Goal: Task Accomplishment & Management: Manage account settings

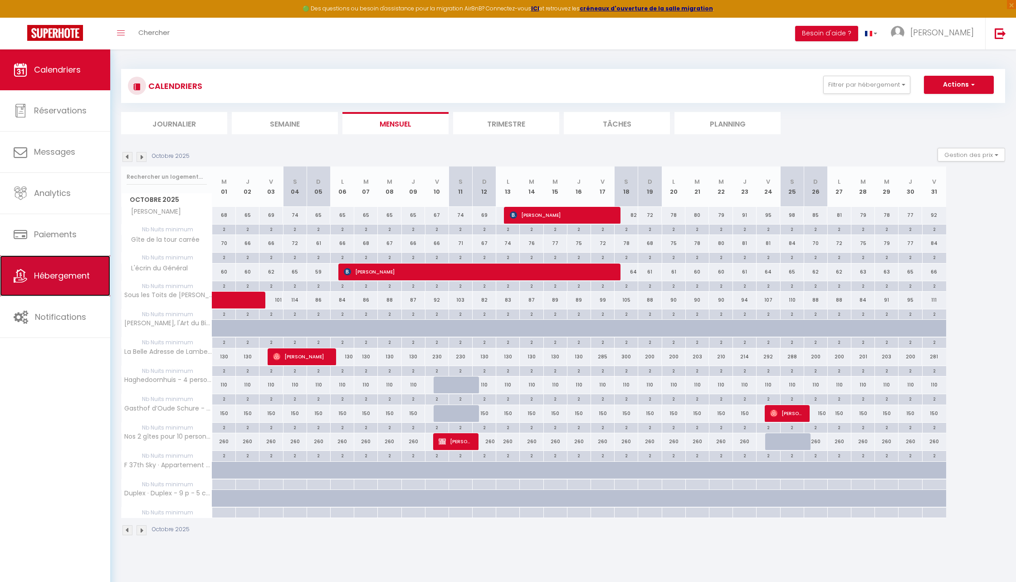
click at [75, 271] on span "Hébergement" at bounding box center [62, 275] width 56 height 11
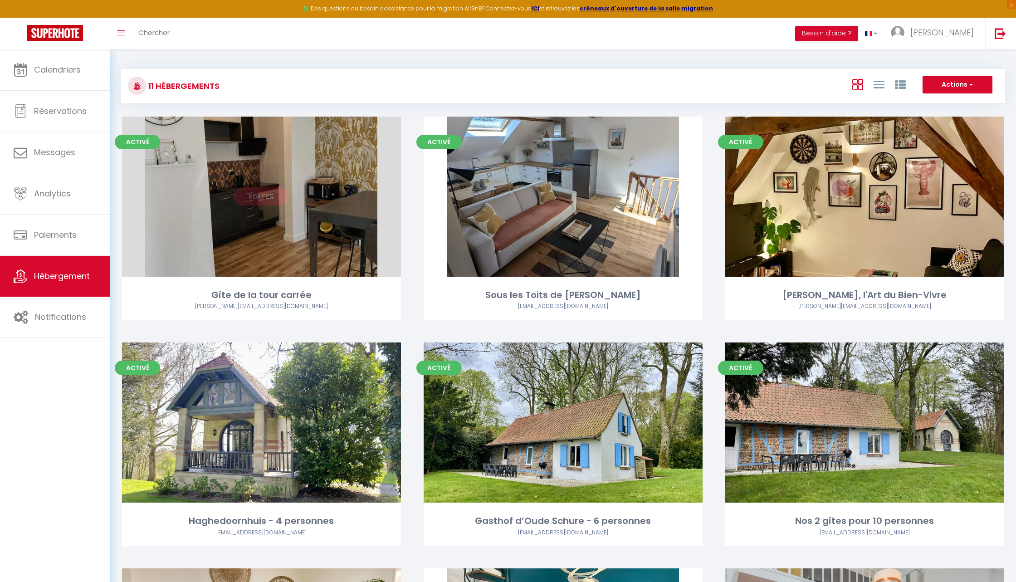
click at [273, 196] on link "Editer" at bounding box center [261, 196] width 54 height 18
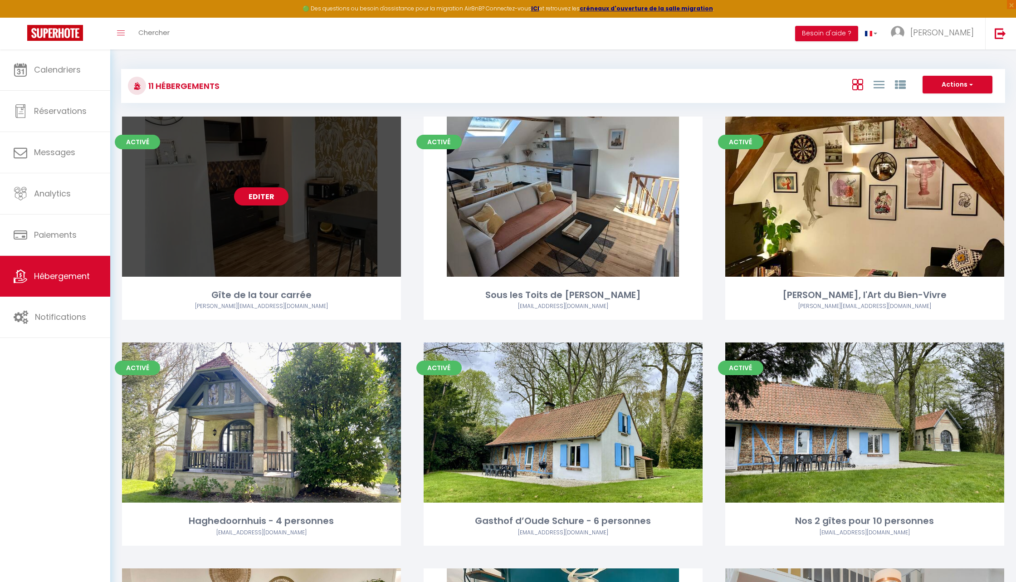
click at [251, 195] on link "Editer" at bounding box center [261, 196] width 54 height 18
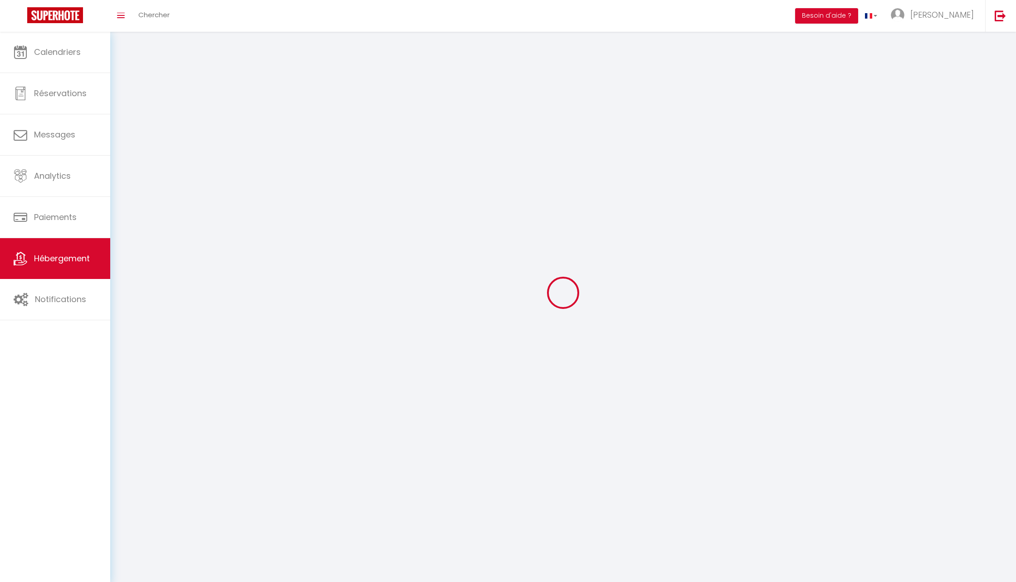
select select
select select "28"
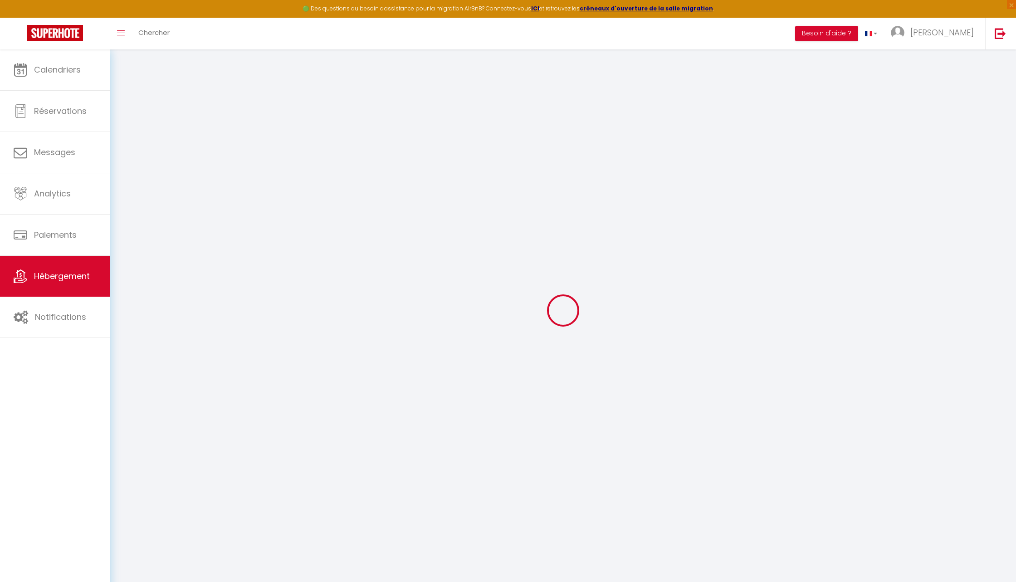
select select
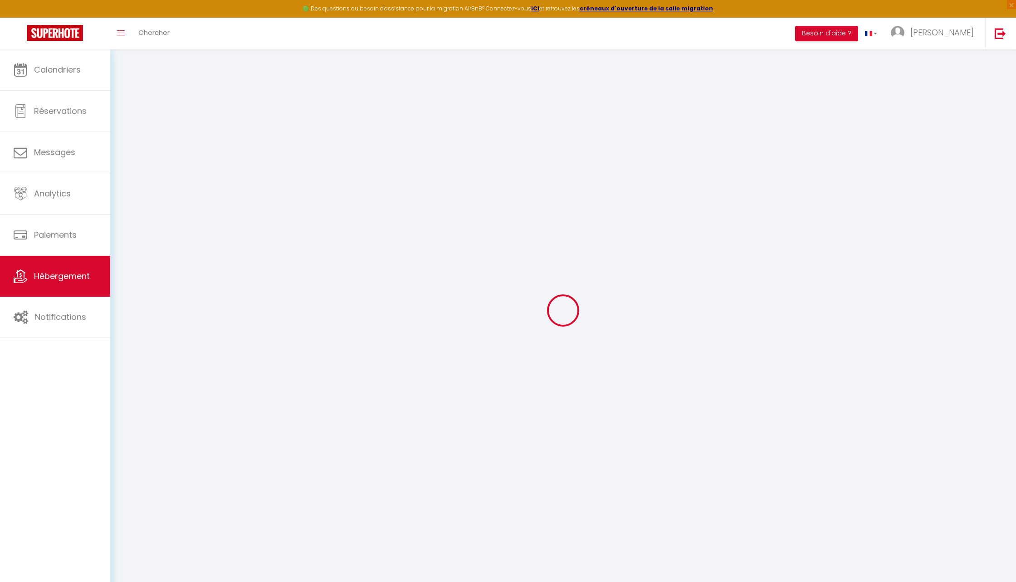
select select
checkbox input "false"
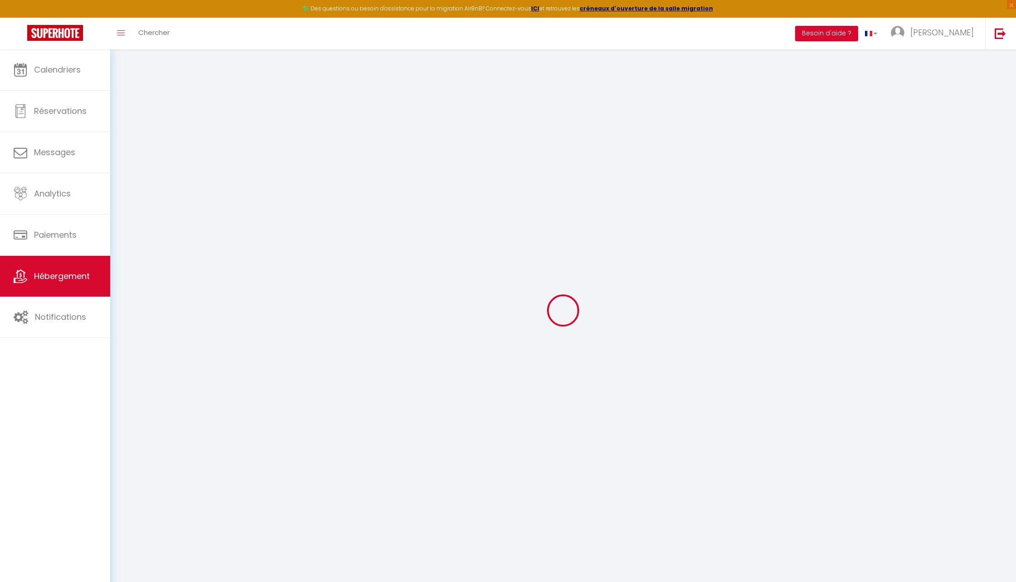
select select
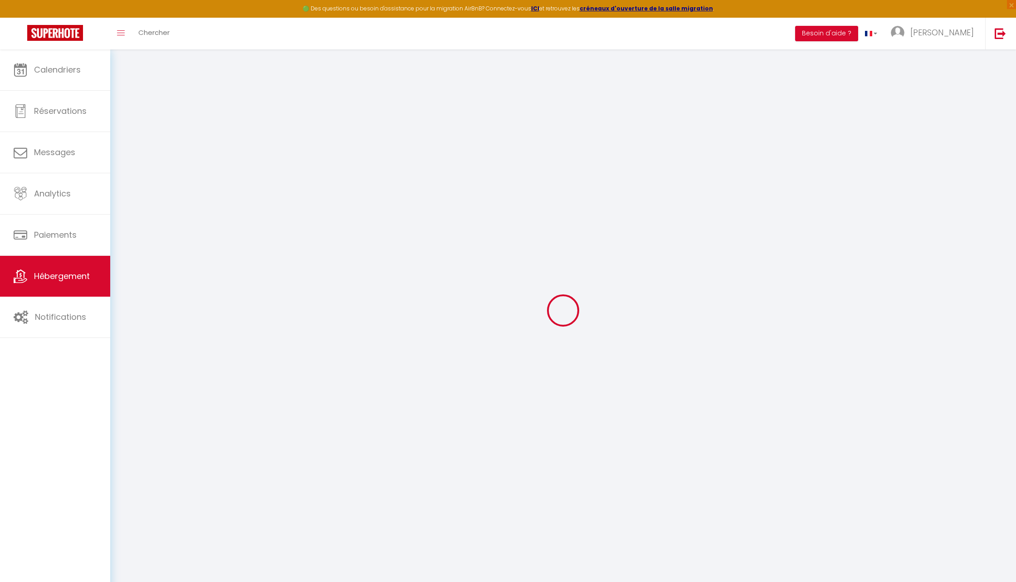
select select
checkbox input "false"
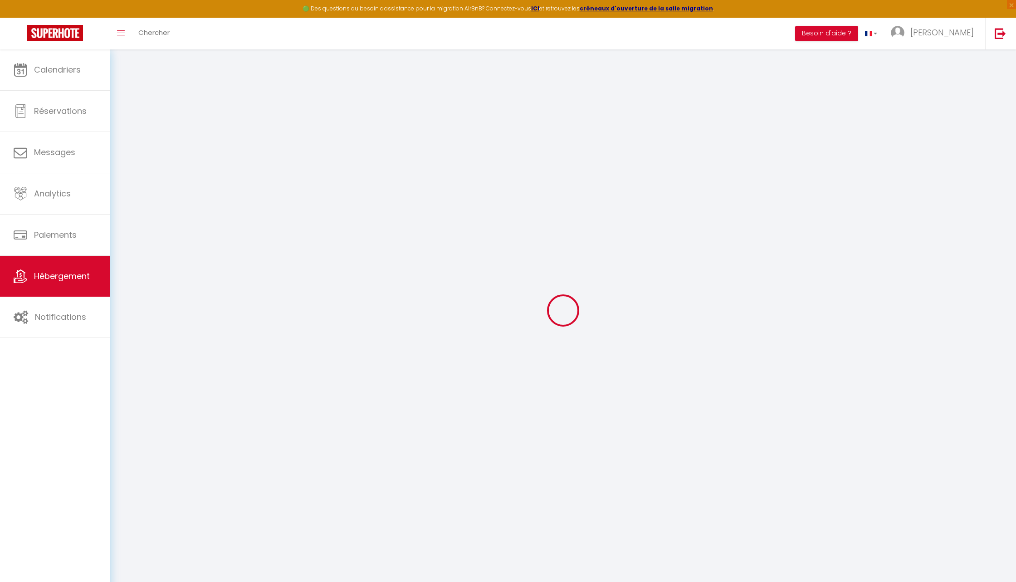
checkbox input "false"
select select
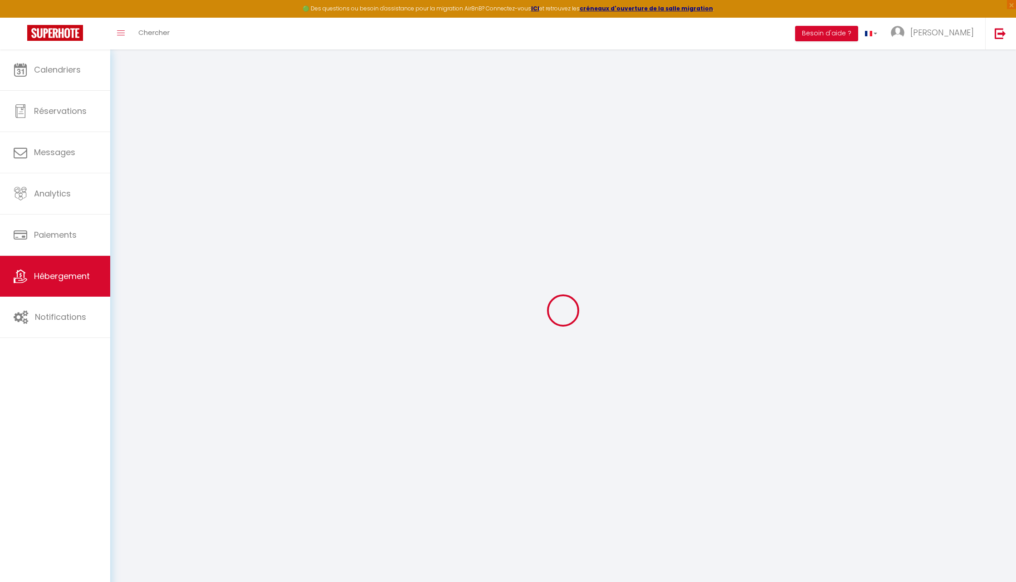
select select
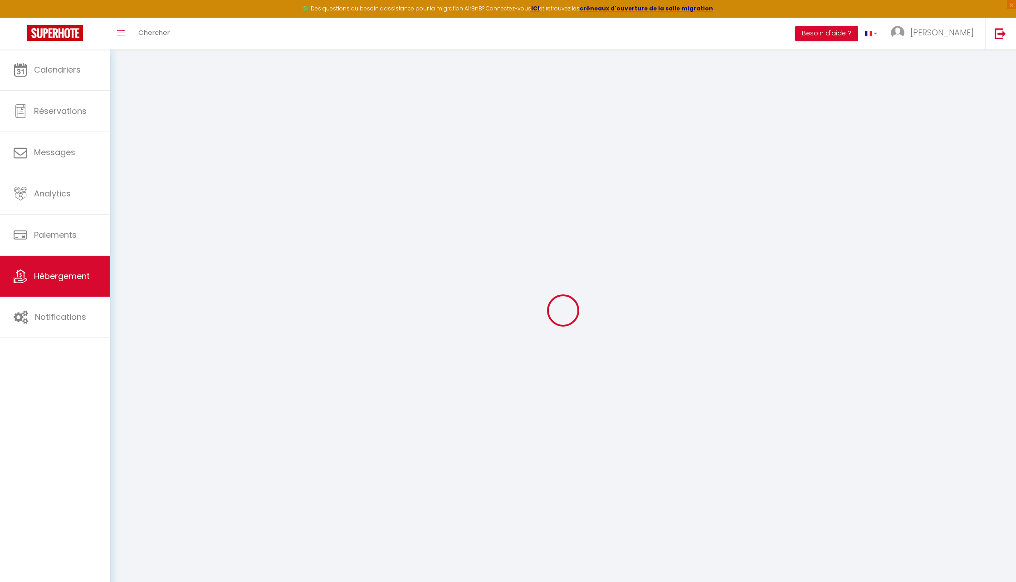
checkbox input "false"
select select
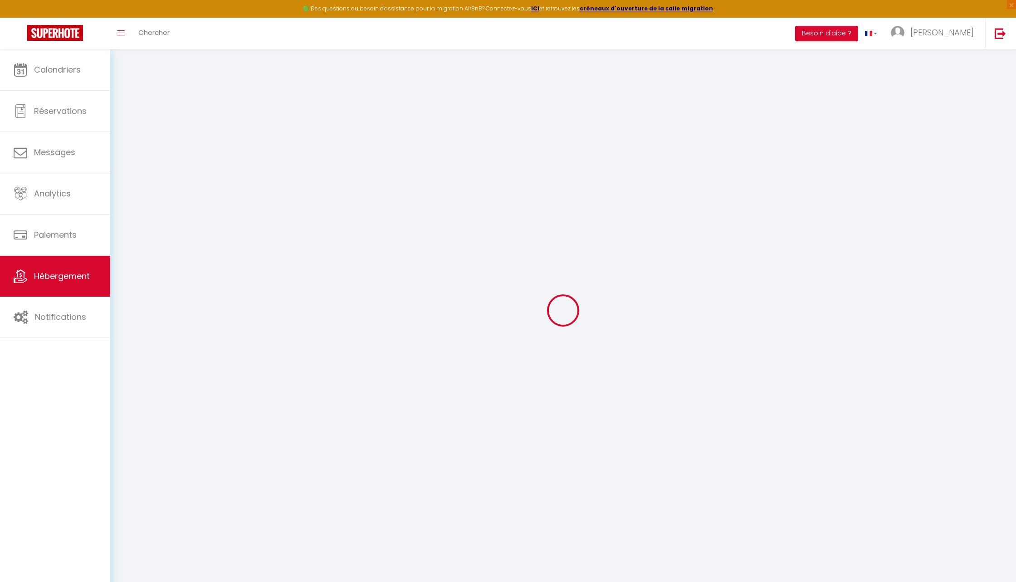
select select
type input "Gîte de la tour carrée"
type input "SCI"
type input "DBV&CO"
type input "7 Rue d'Ypres"
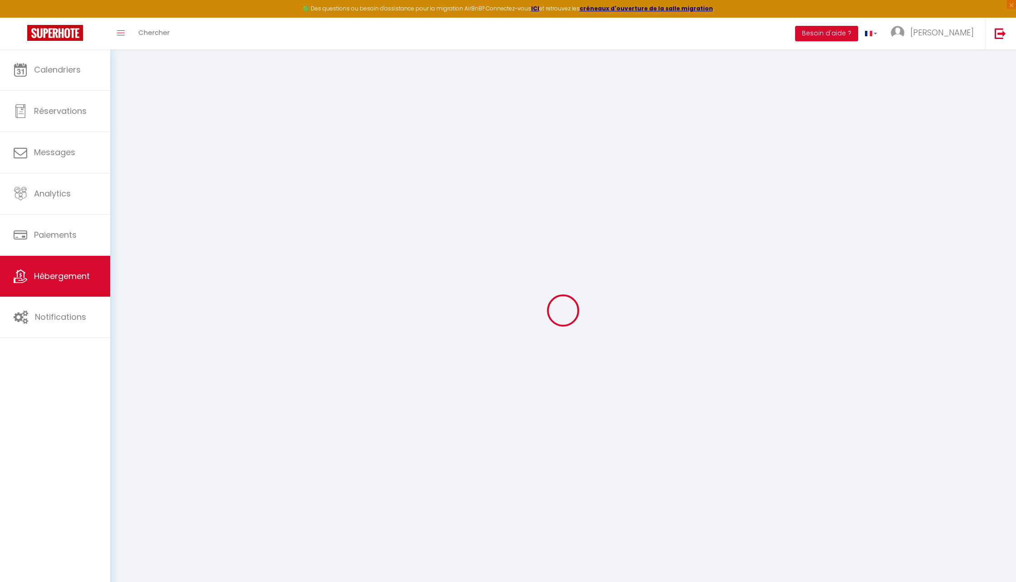
type input "59380"
type input "Bergues"
select select "houses"
select select "2"
type input "90"
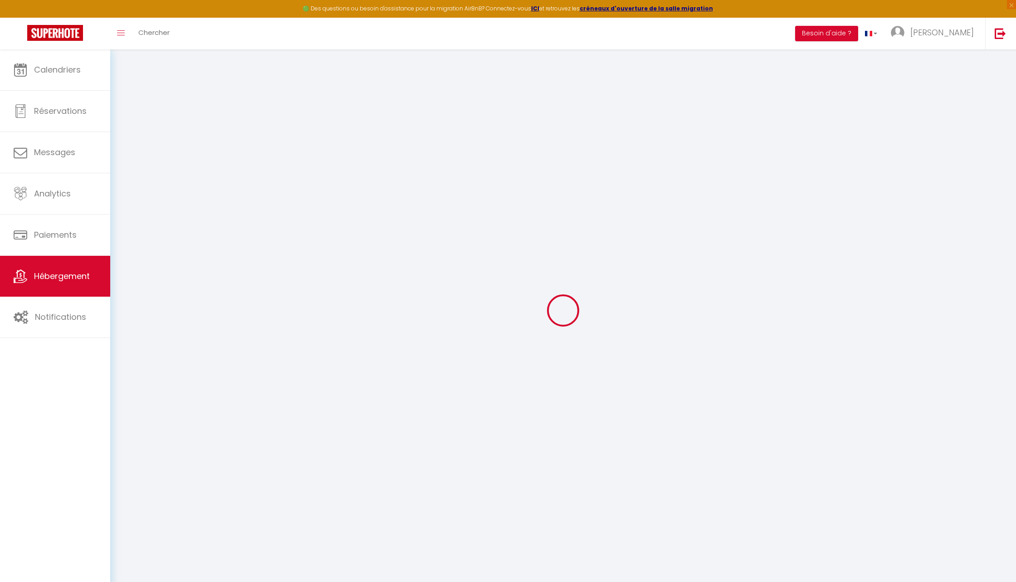
type input "50"
type input "1.10"
type input "500"
select select
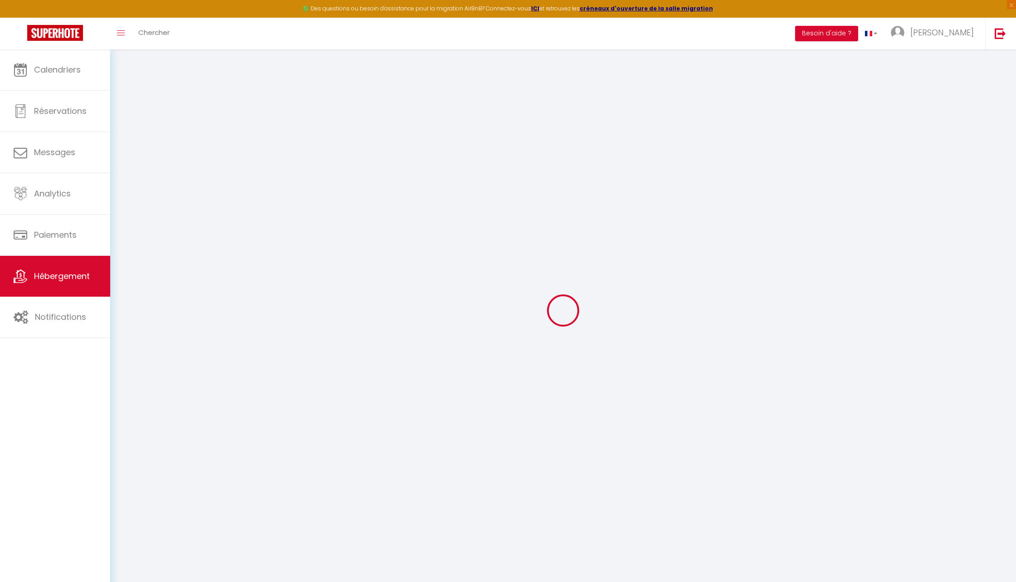
select select
type input "7 Rue d'Ypres"
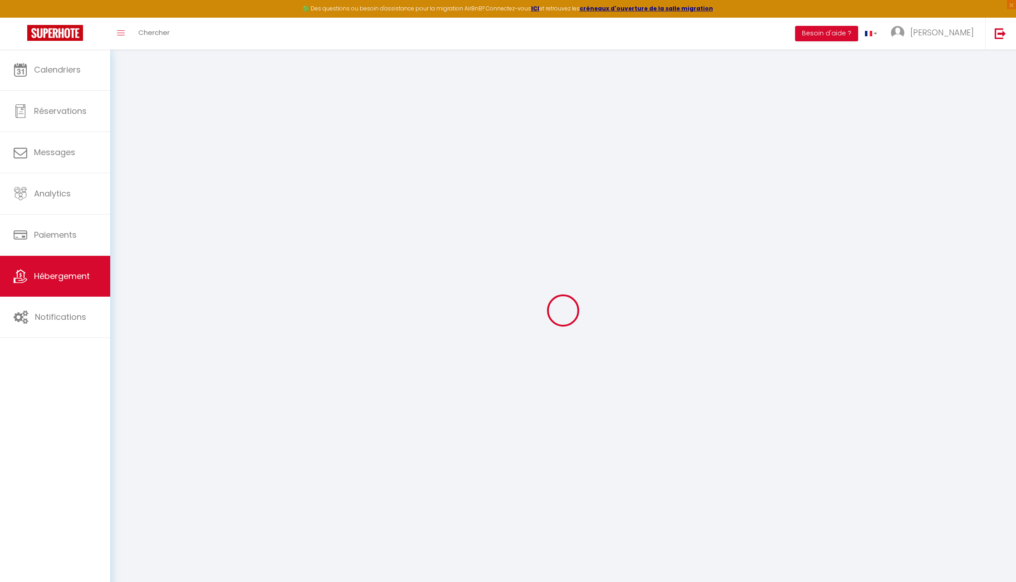
type input "59380"
type input "Bergues"
type input "[EMAIL_ADDRESS][DOMAIN_NAME]"
select select
checkbox input "false"
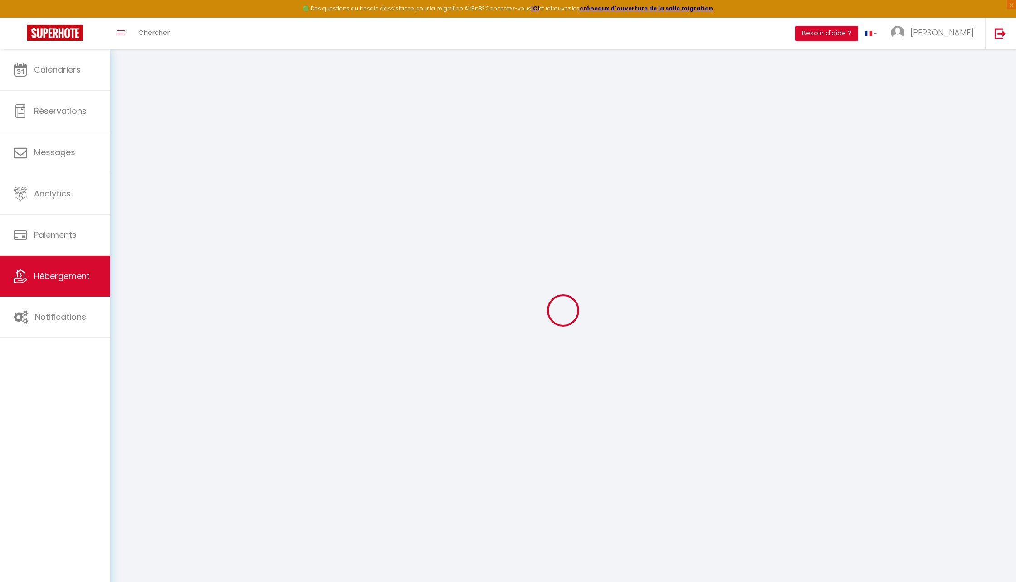
checkbox input "false"
type input "10"
type input "40.8"
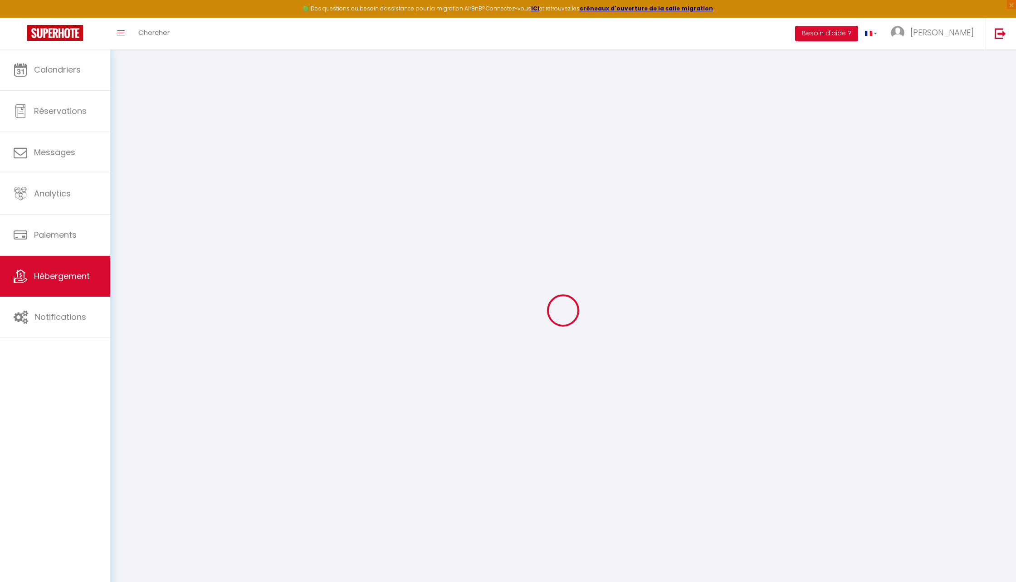
type input "0"
select select
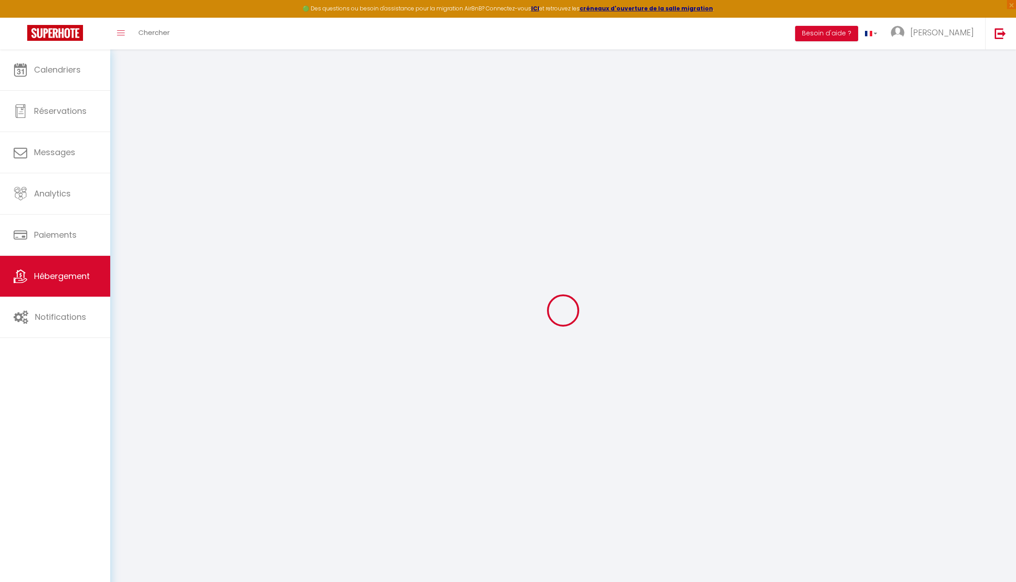
select select
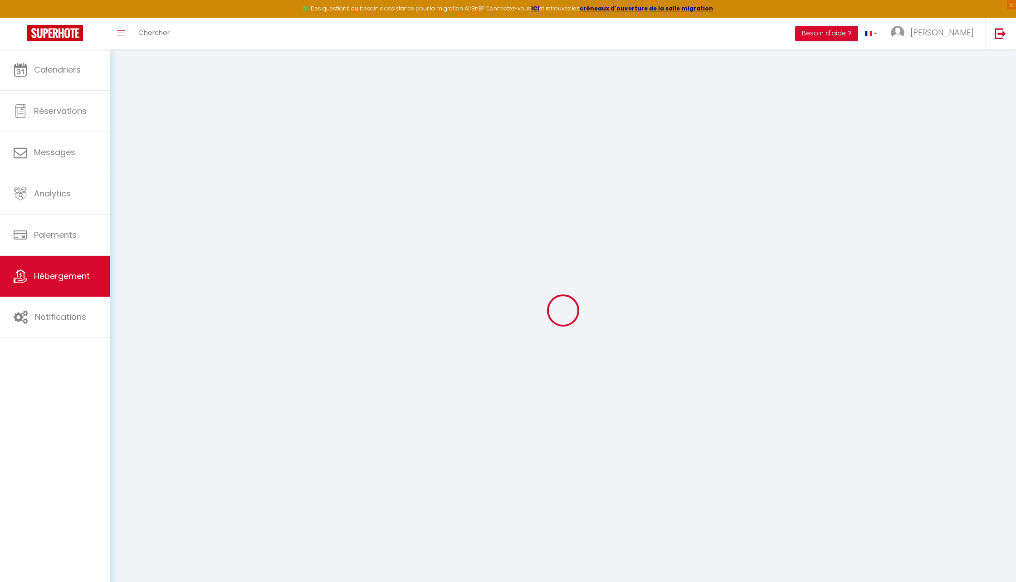
checkbox input "false"
select select
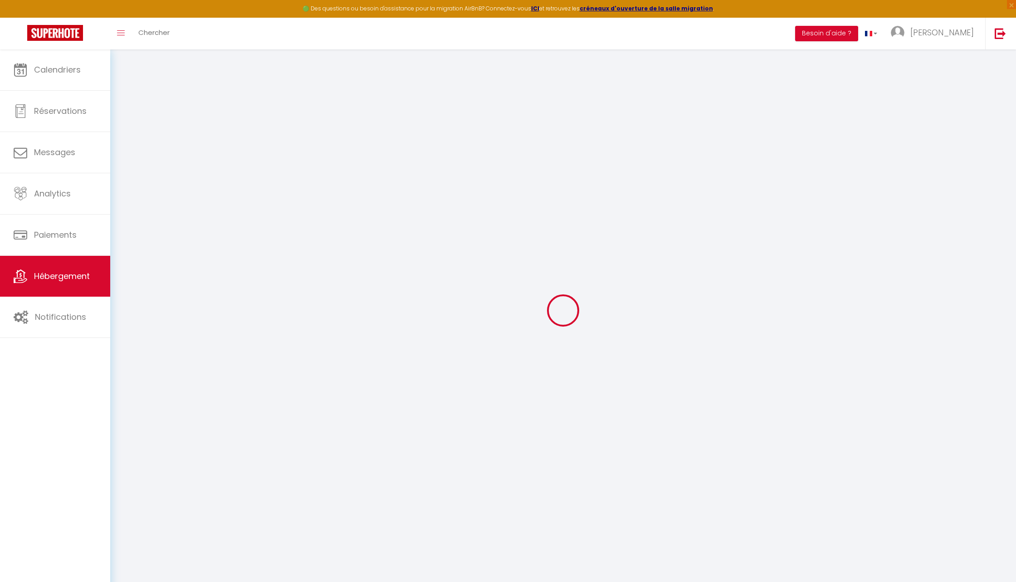
select select
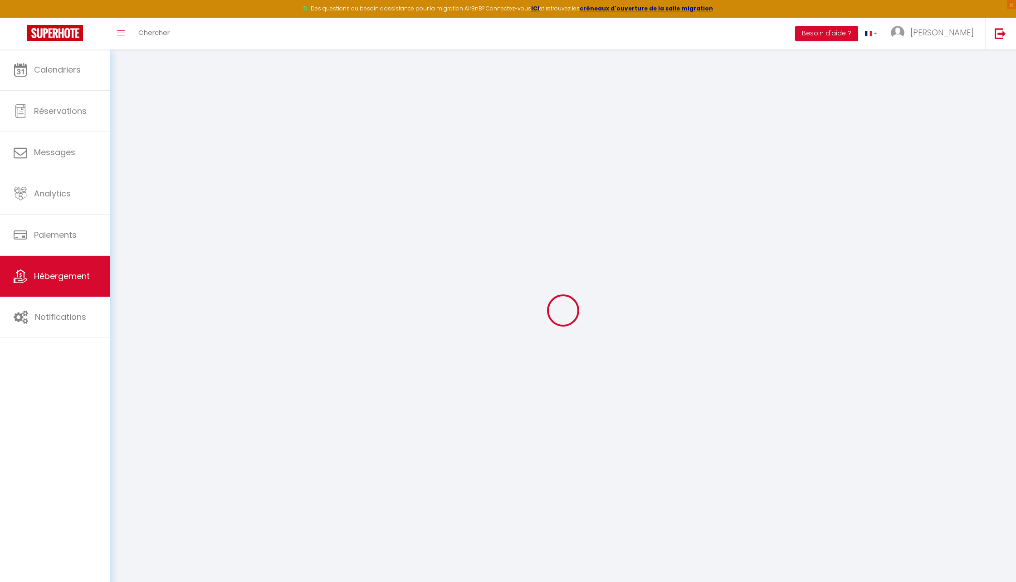
select select
checkbox input "false"
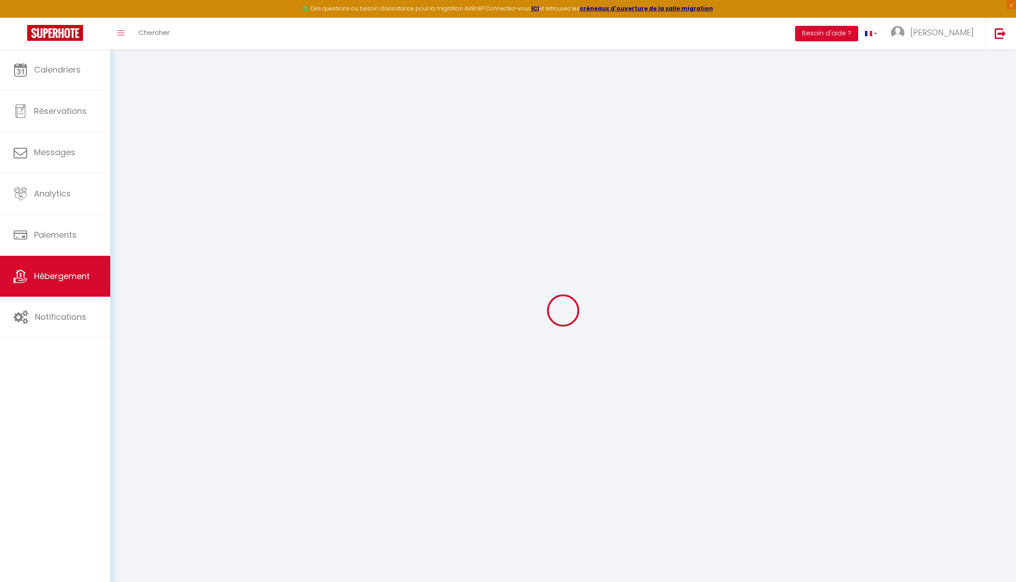
select select "10070"
select select
checkbox input "false"
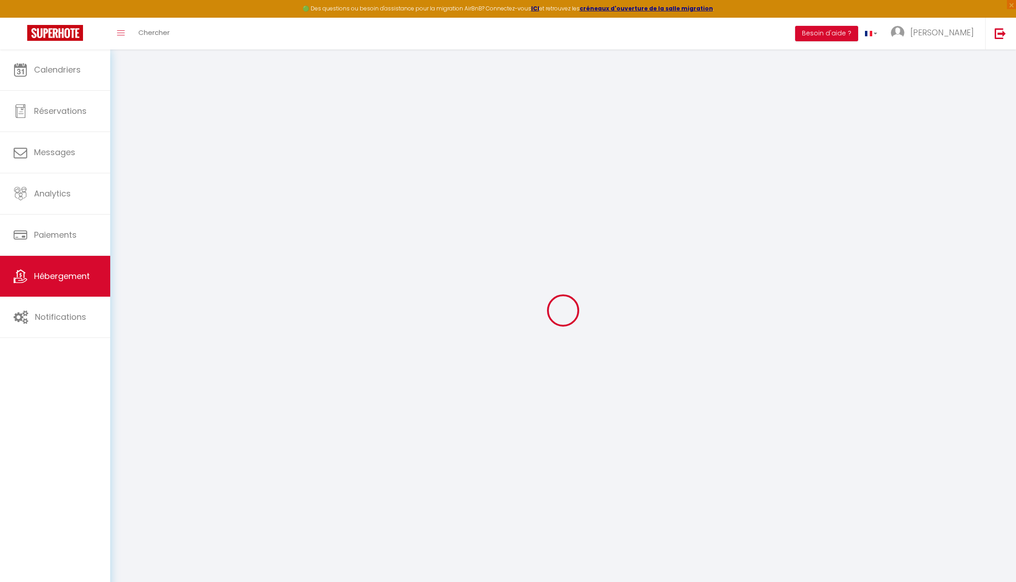
checkbox input "false"
select select
checkbox input "false"
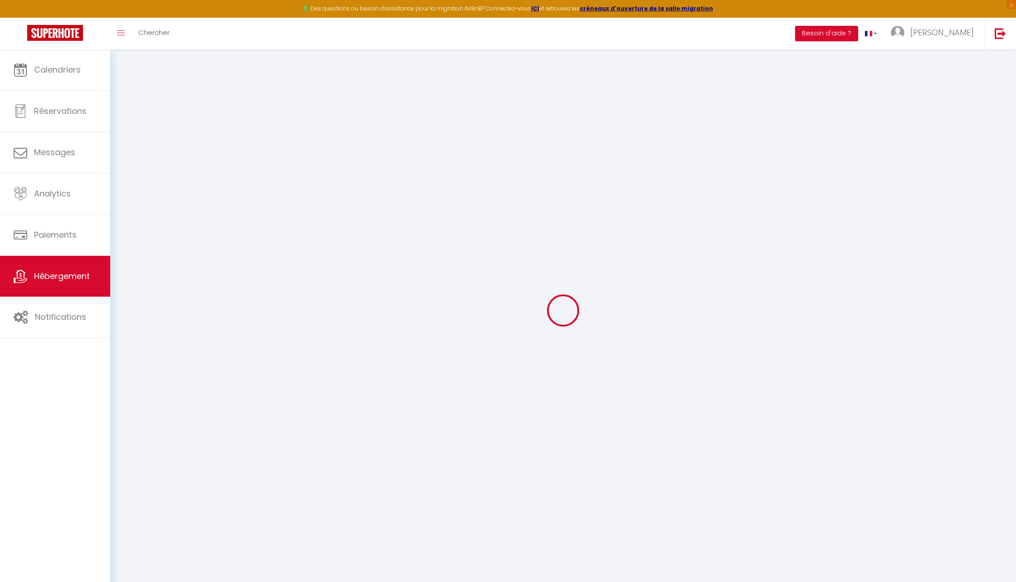
checkbox input "false"
select select
checkbox input "false"
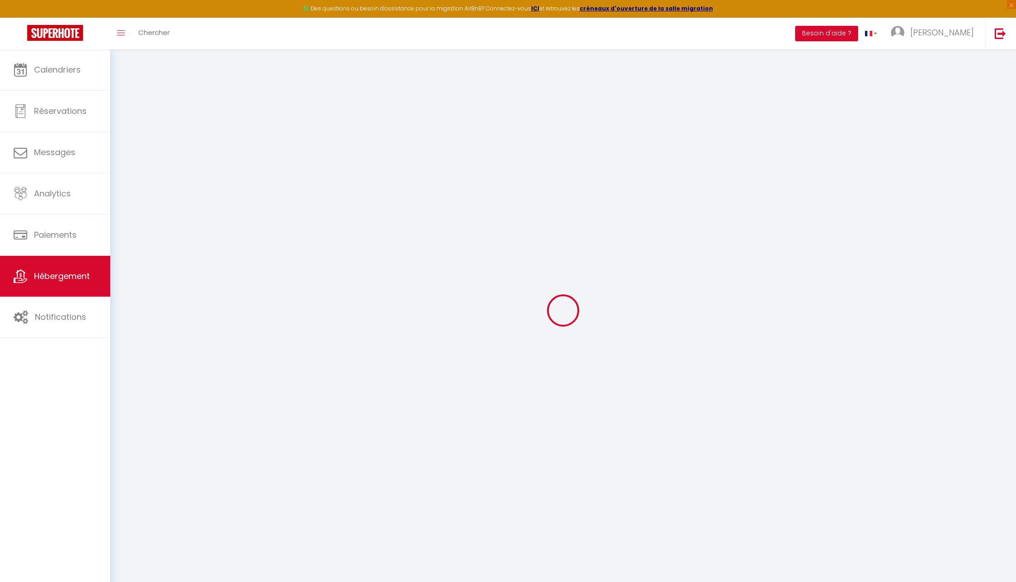
checkbox input "false"
select select "16:00"
select select "23:45"
select select "10:00"
select select "30"
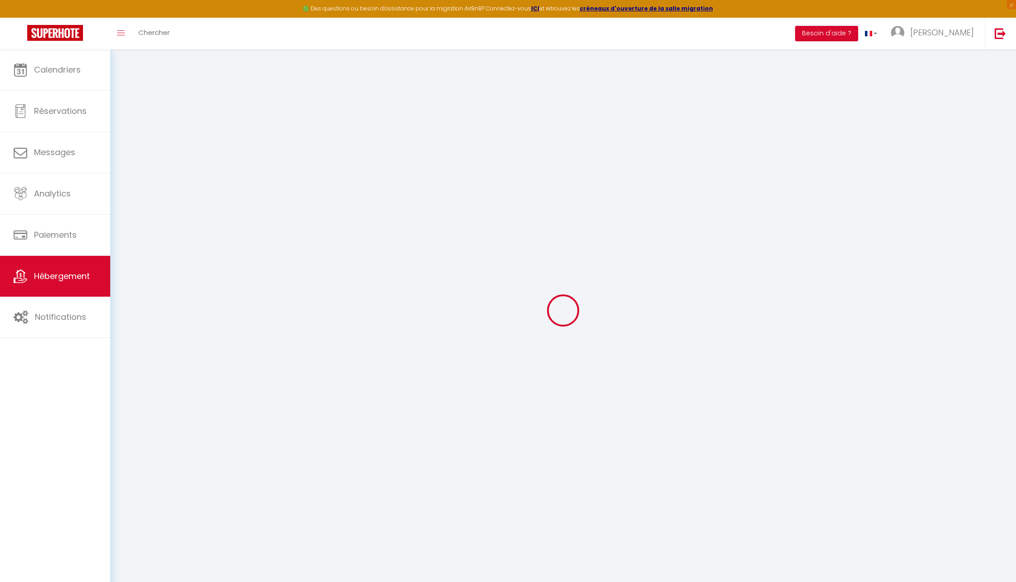
select select "120"
select select "22:00"
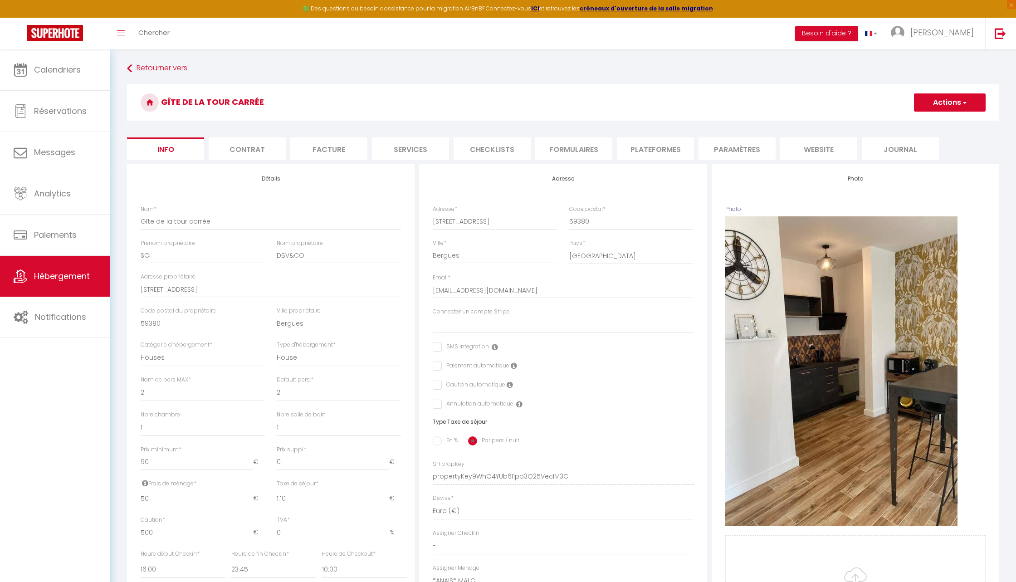
select select
checkbox input "false"
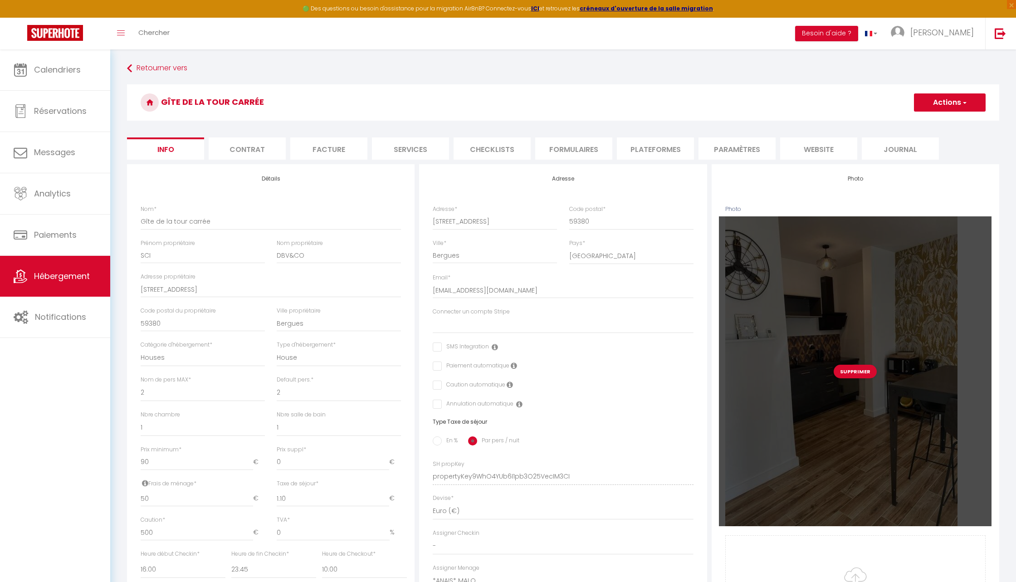
click at [849, 378] on div "Supprimer" at bounding box center [855, 371] width 272 height 310
click at [850, 369] on button "Supprimer" at bounding box center [854, 372] width 43 height 14
select select
checkbox input "false"
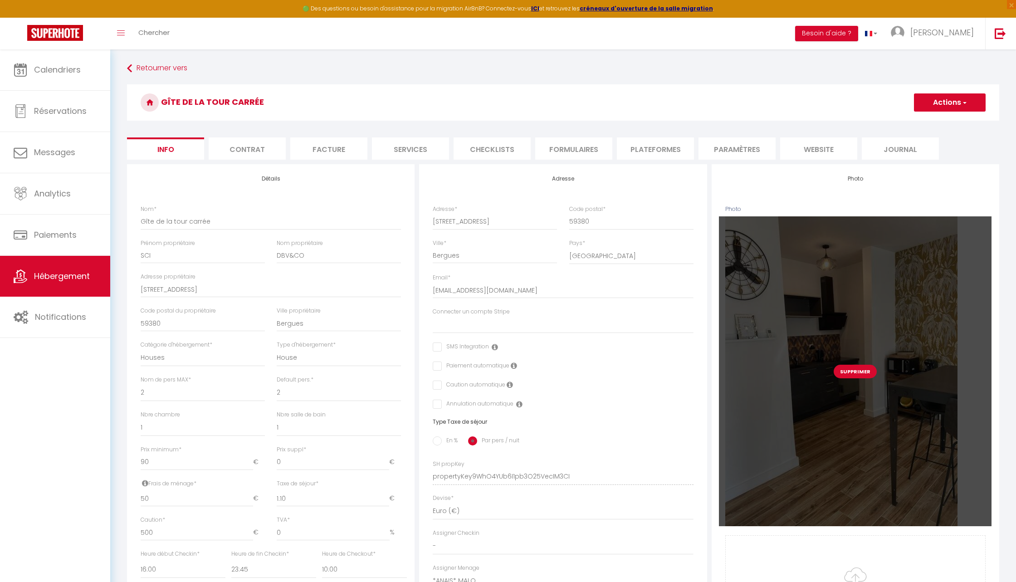
checkbox input "false"
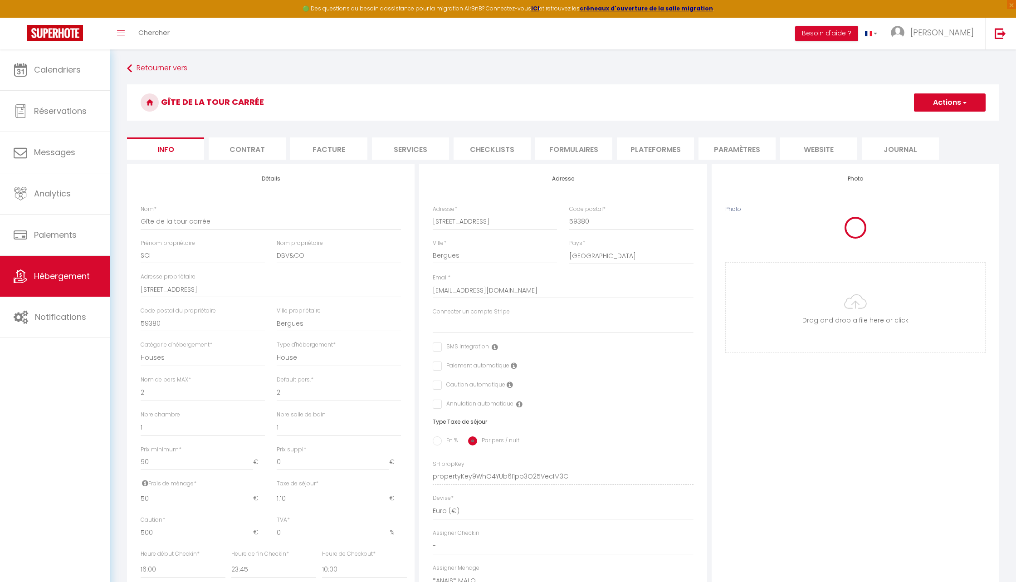
select select
checkbox input "false"
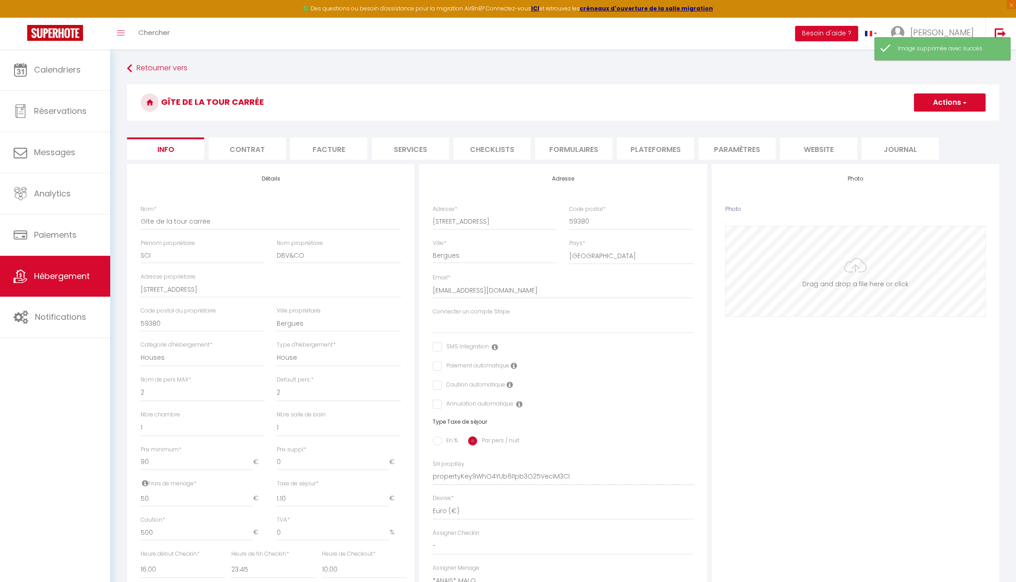
click at [851, 281] on input "Photo" at bounding box center [855, 271] width 259 height 90
type input "C:\fakepath\centr.jpg"
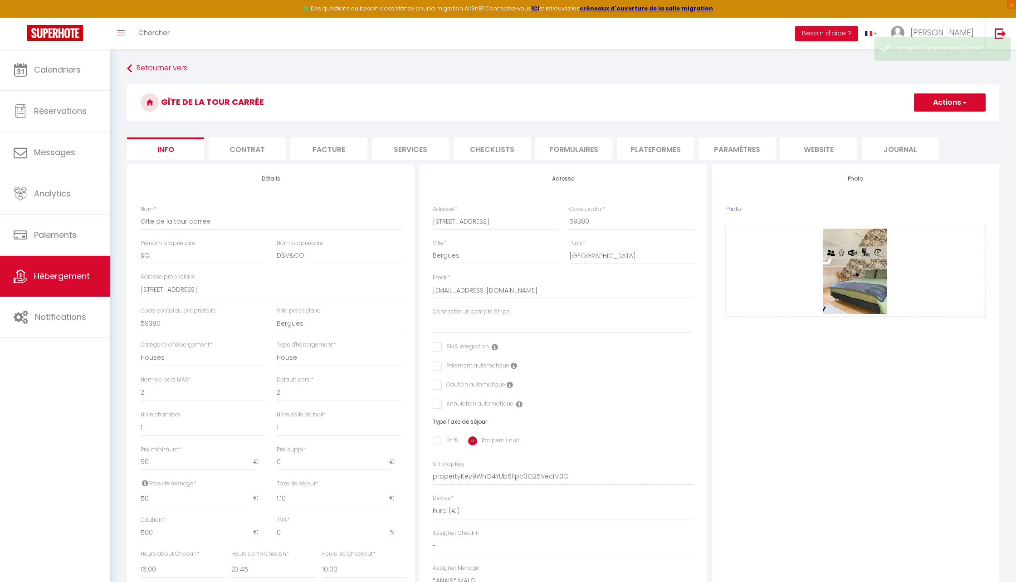
click at [929, 105] on button "Actions" at bounding box center [950, 102] width 72 height 18
click at [920, 125] on input "Enregistrer" at bounding box center [914, 122] width 34 height 9
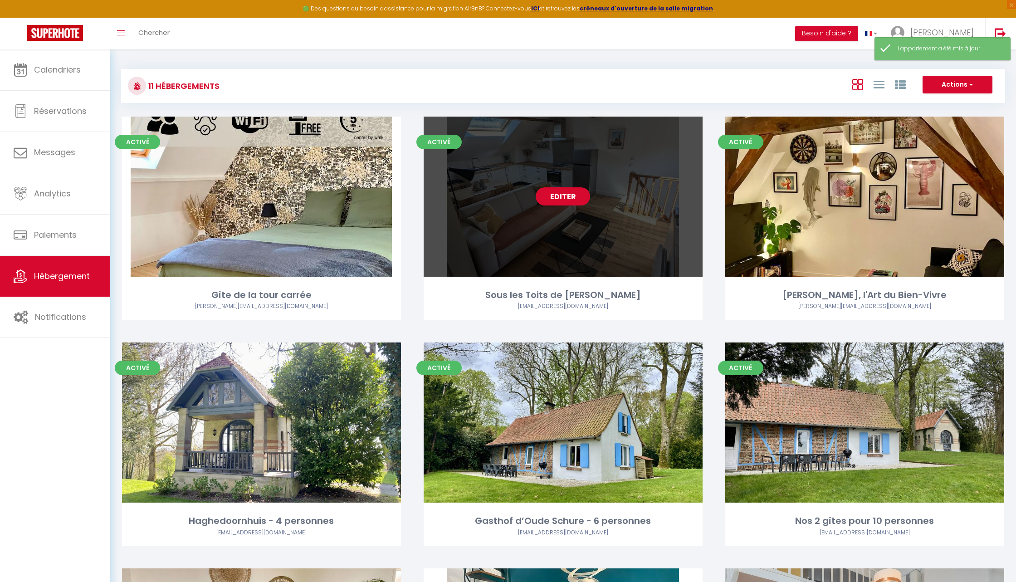
click at [562, 199] on link "Editer" at bounding box center [563, 196] width 54 height 18
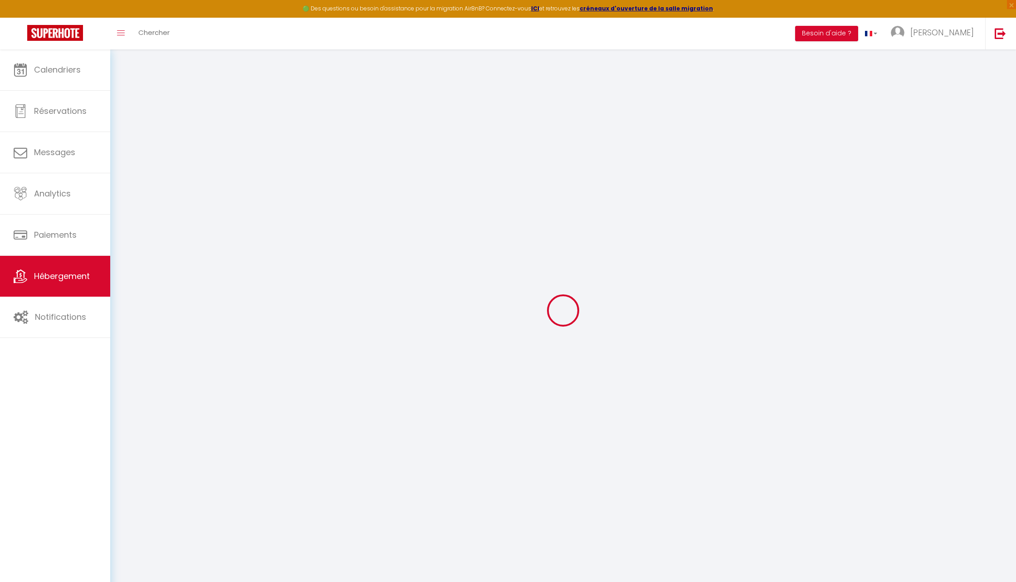
type input "Sous les Toits de [PERSON_NAME]"
type input "Audrey"
select select "houses"
select select "2"
type input "150"
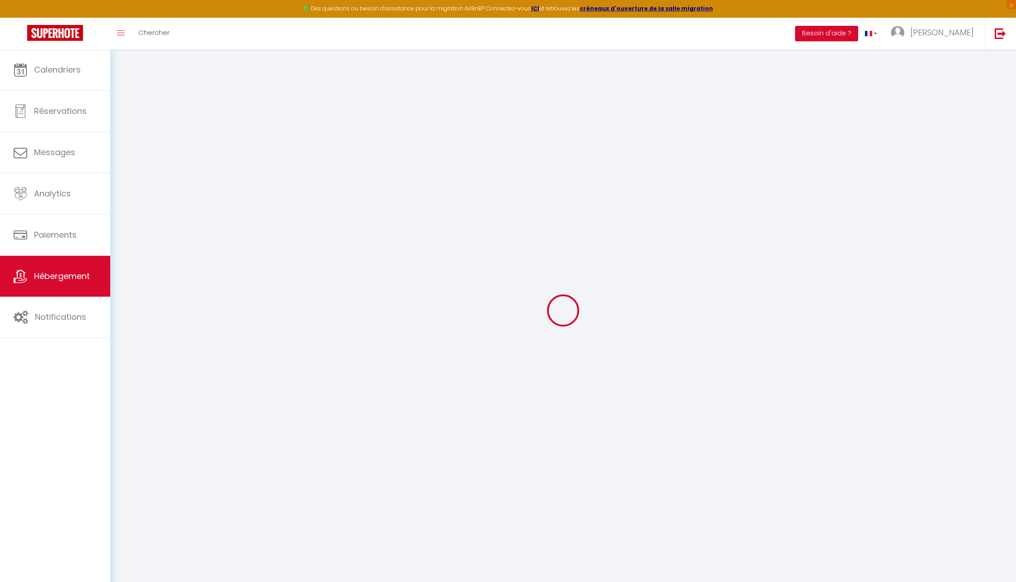
type input "60"
type input "5.5"
type input "5"
type input "600"
select select
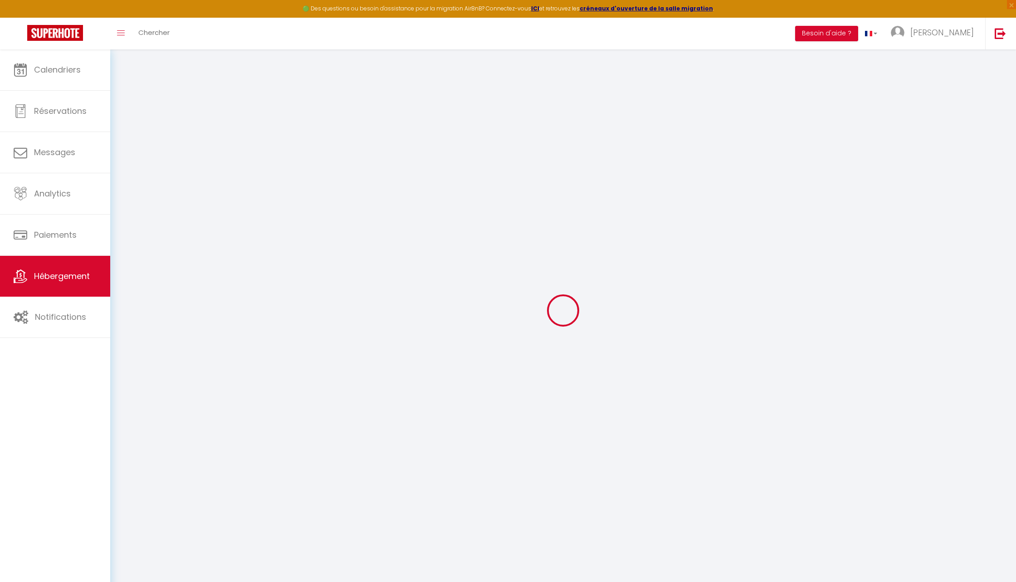
select select
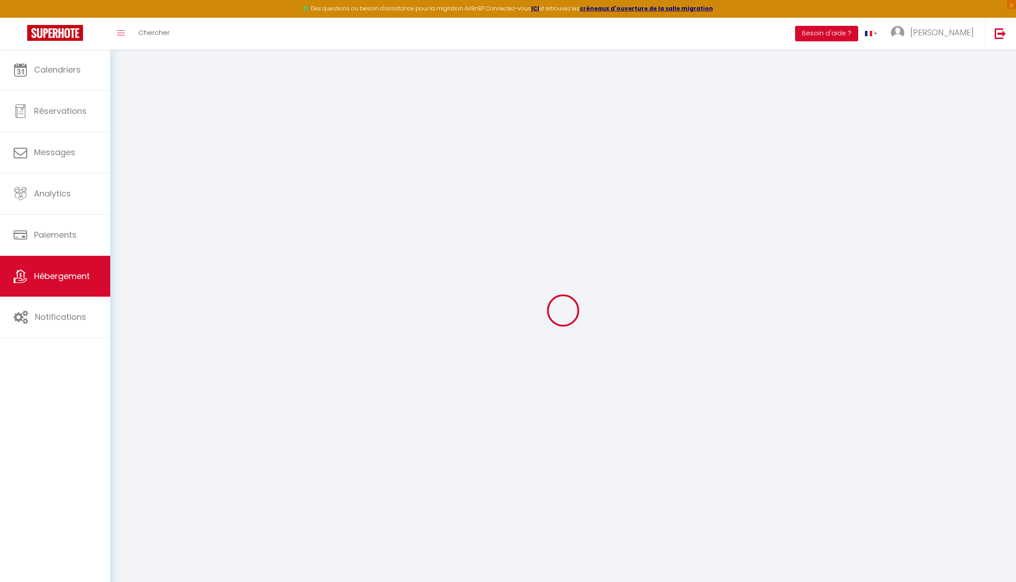
type input "1A Rue de la Résistance"
type input "59118"
type input "Wambrechies"
type input "[EMAIL_ADDRESS][DOMAIN_NAME]"
select select "10163"
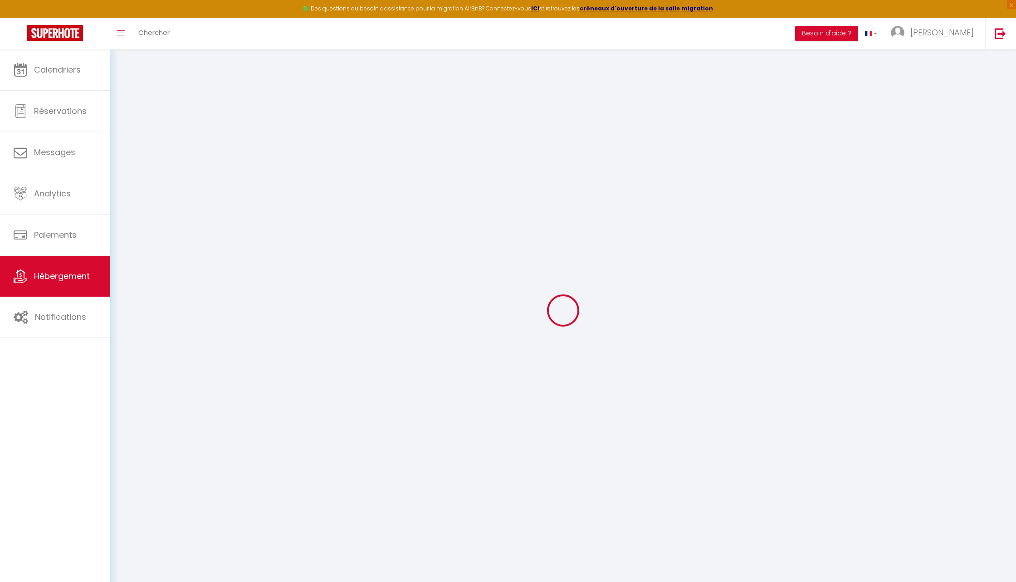
checkbox input "false"
radio input "true"
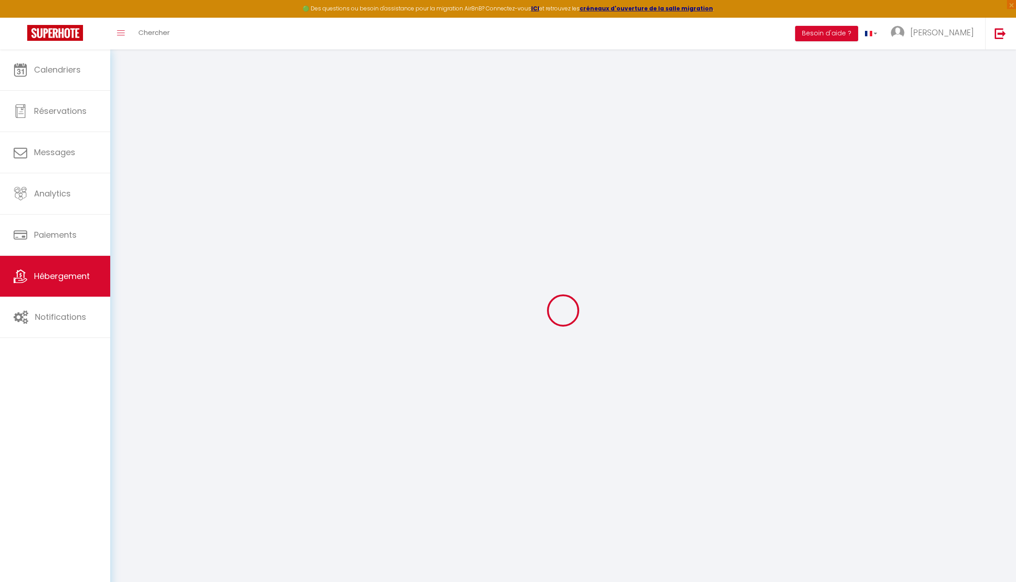
type input "0"
select select
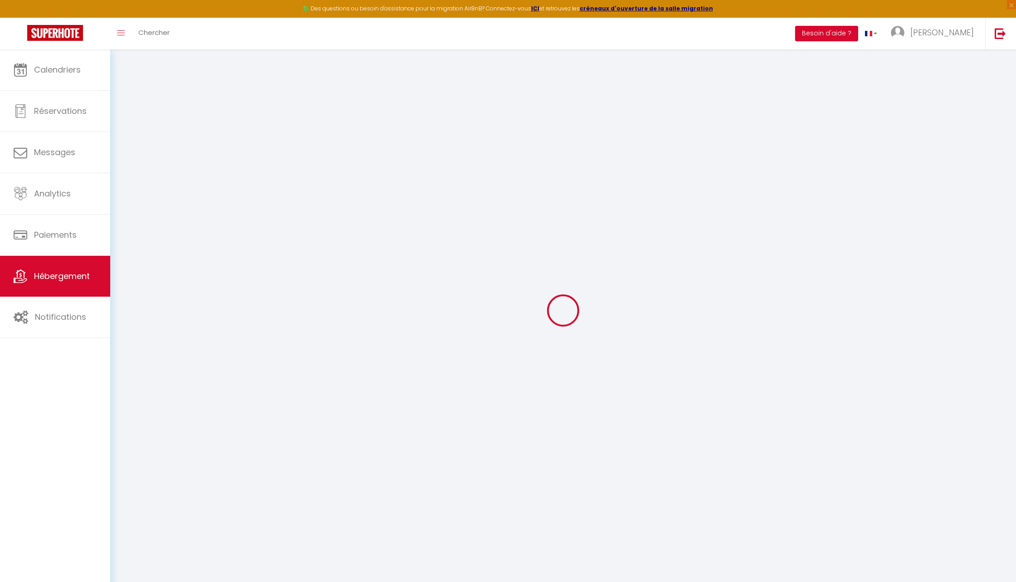
select select
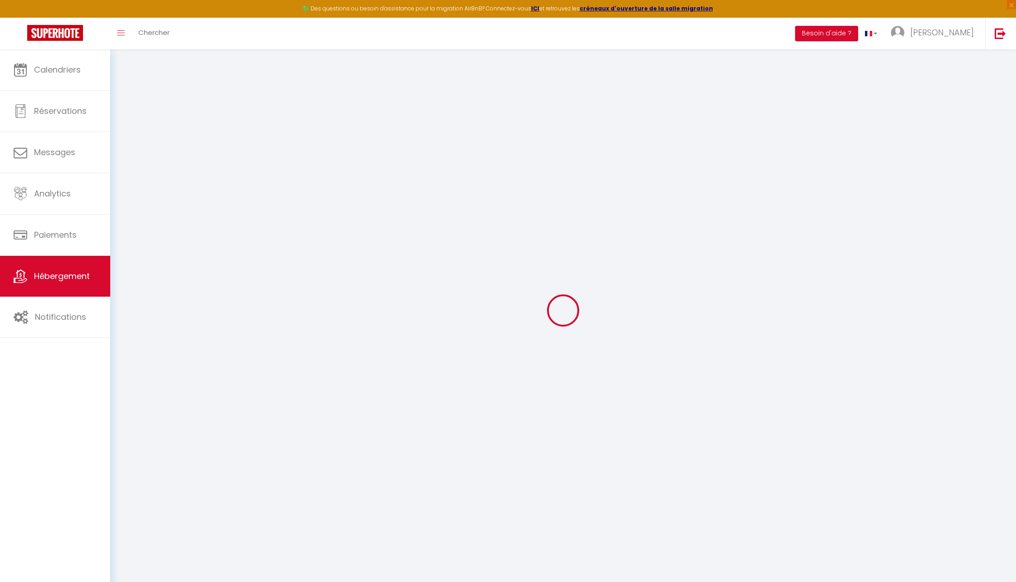
checkbox input "false"
select select
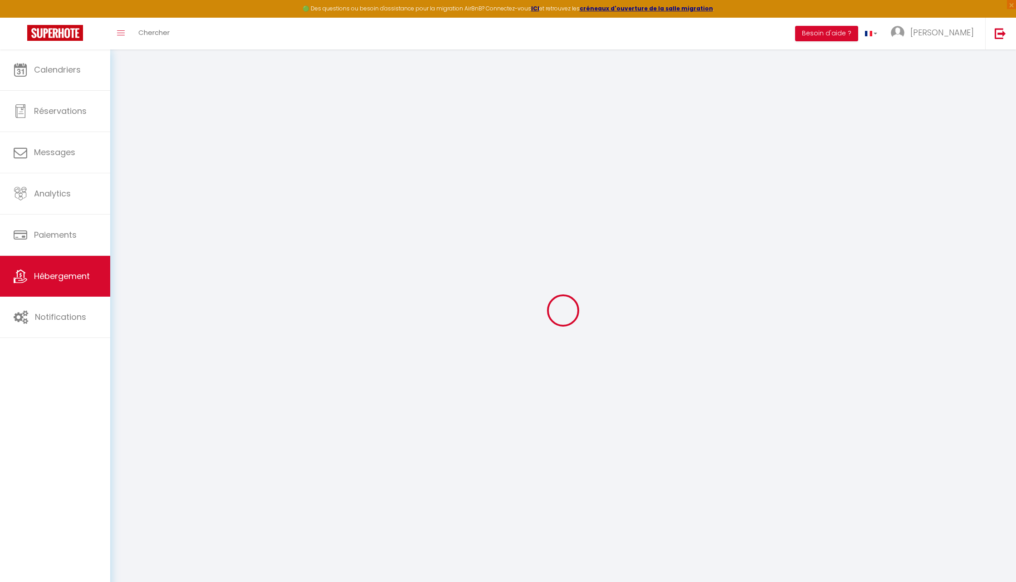
select select
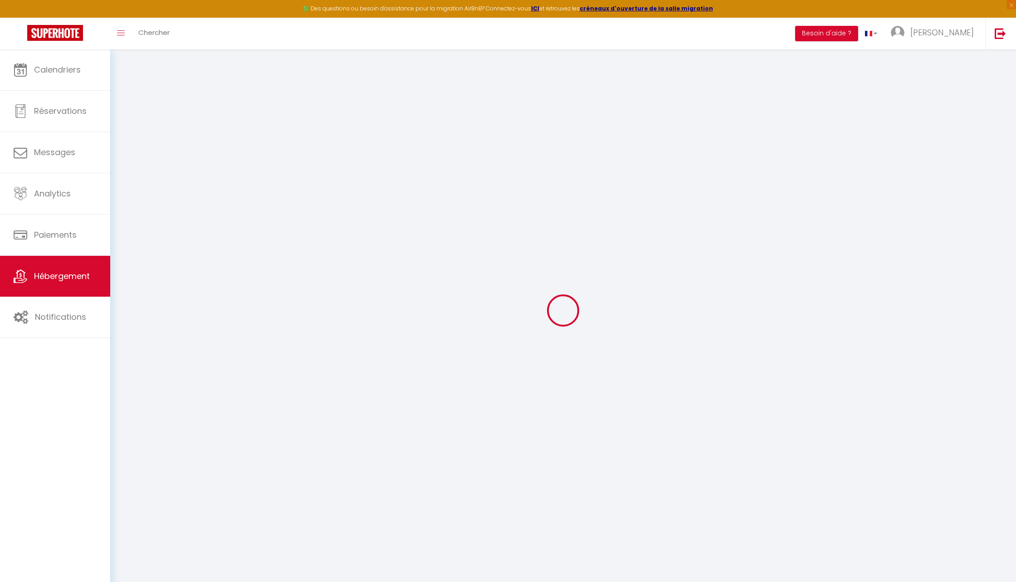
checkbox input "false"
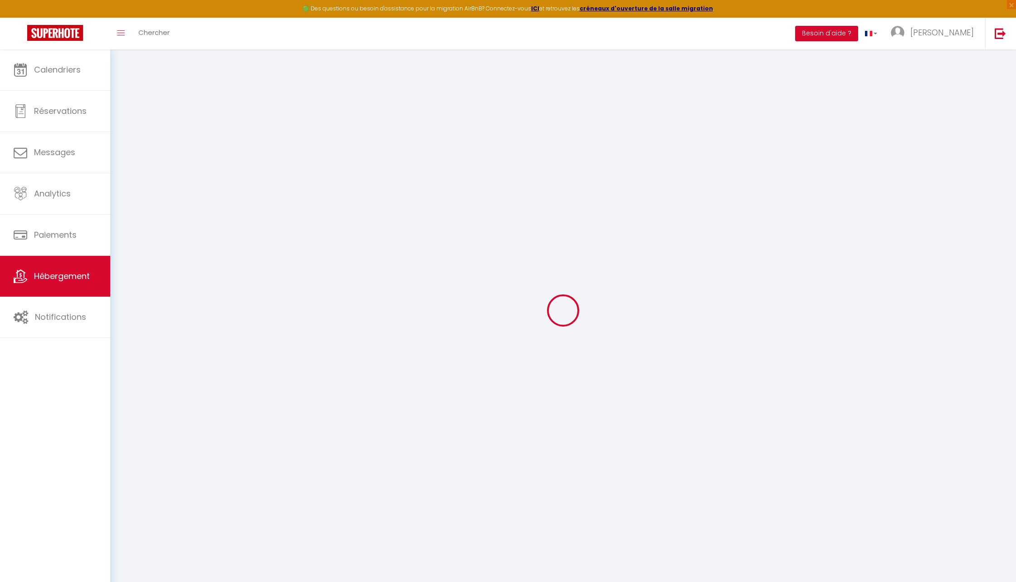
checkbox input "false"
select select "16:00"
select select "22:00"
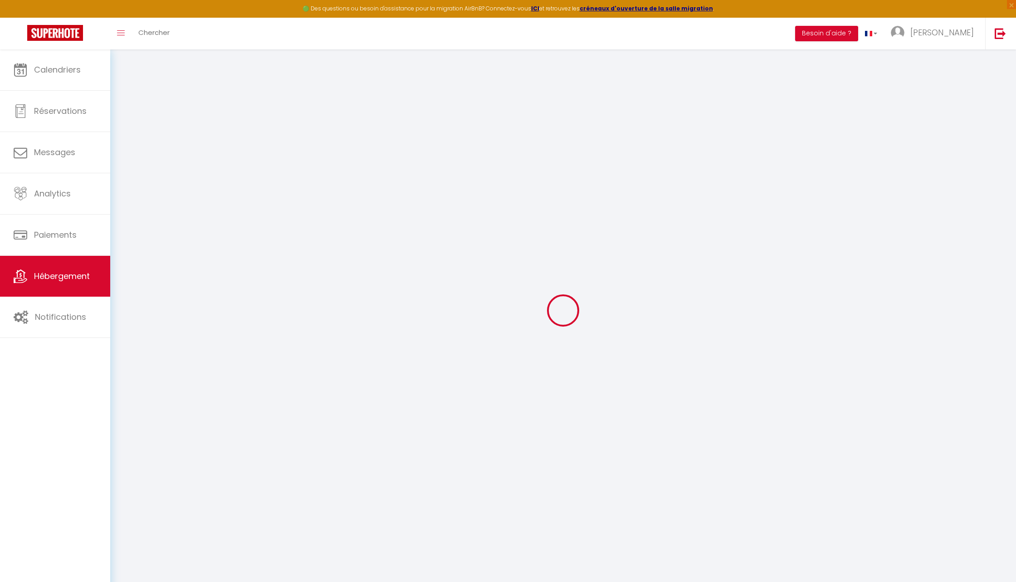
select select "10:00"
select select "30"
select select "120"
select select "22:00"
select select "34696"
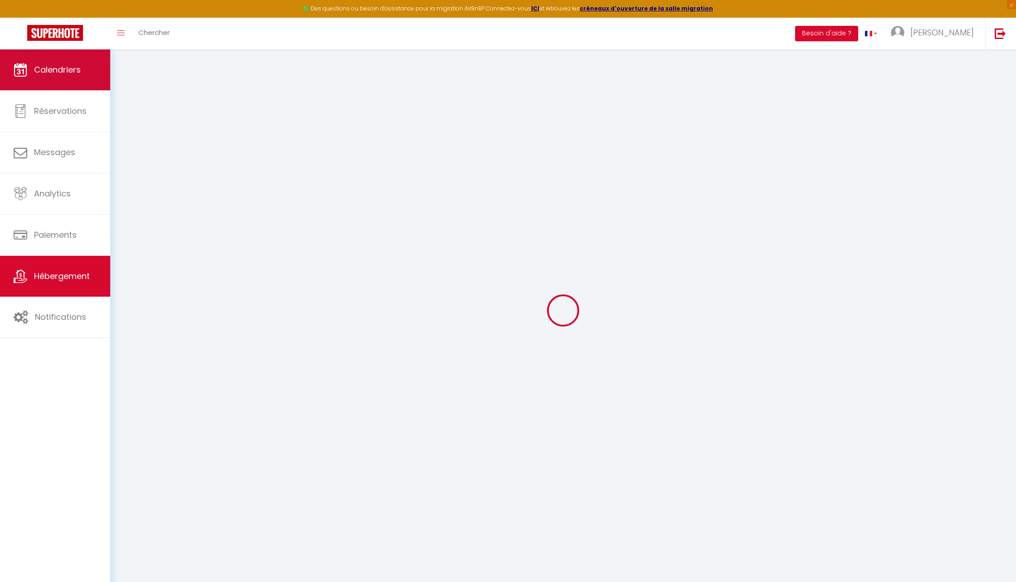
checkbox input "false"
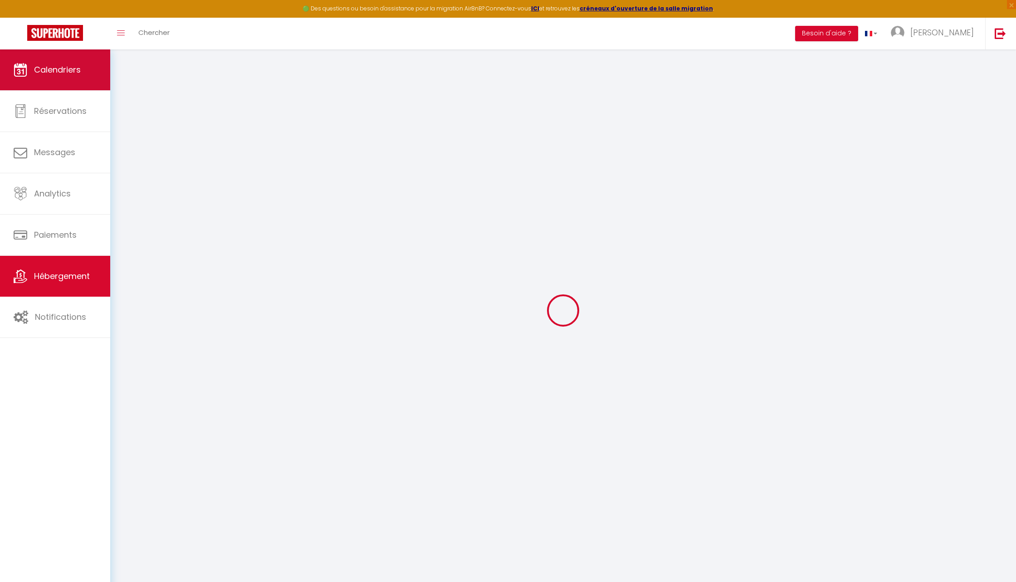
checkbox input "false"
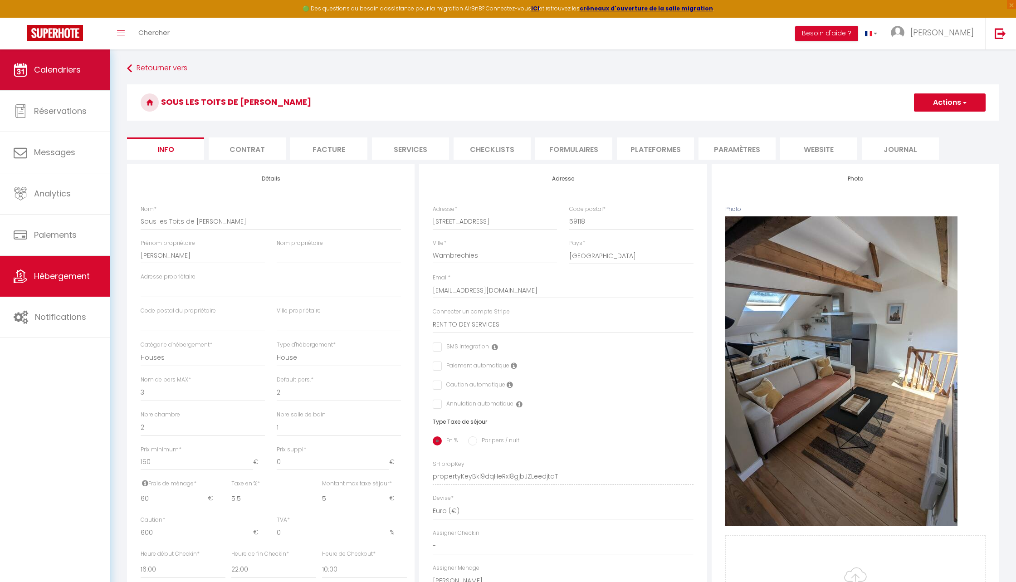
checkbox input "false"
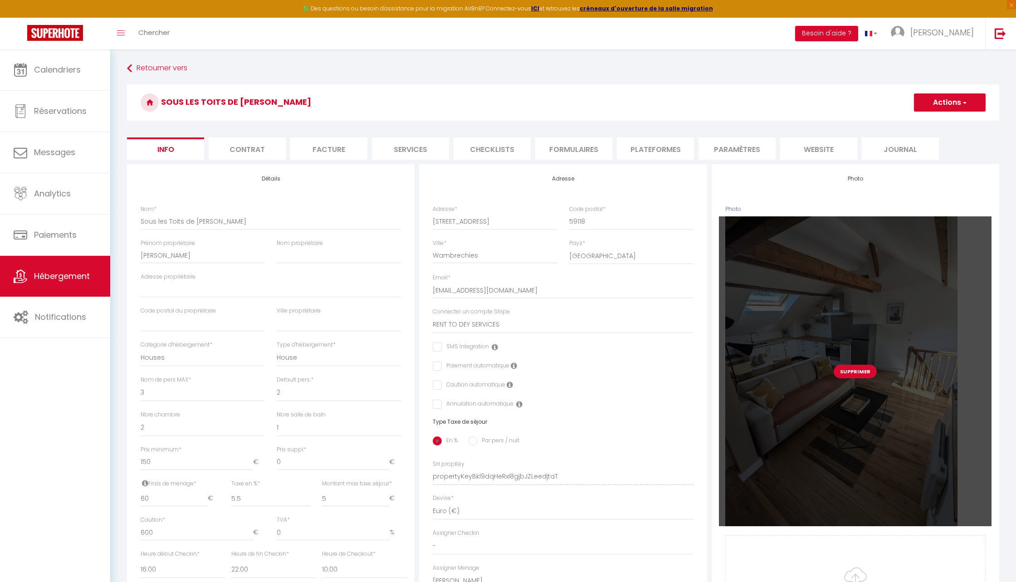
click at [854, 375] on button "Supprimer" at bounding box center [854, 372] width 43 height 14
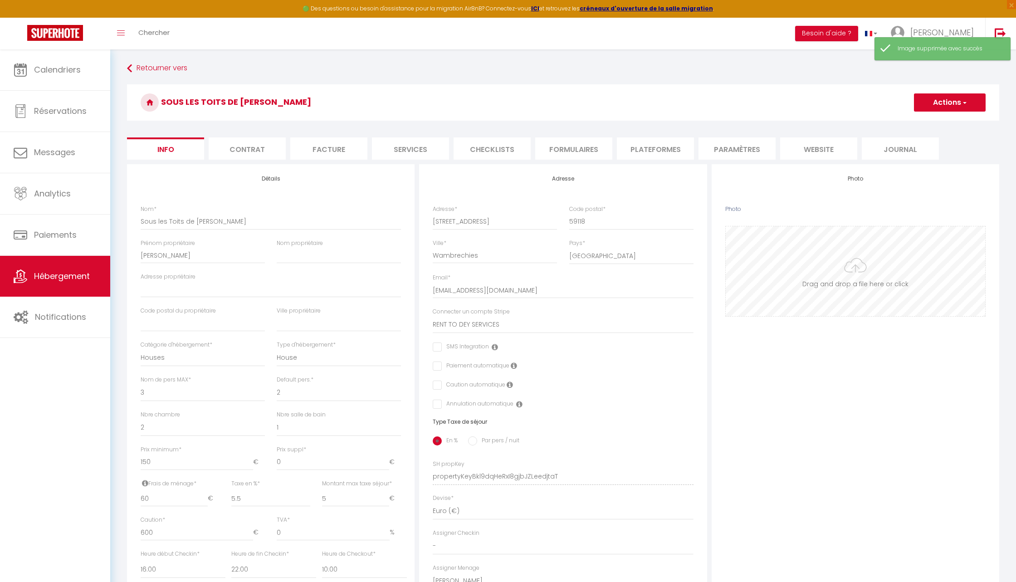
click at [854, 273] on input "Photo" at bounding box center [855, 271] width 259 height 90
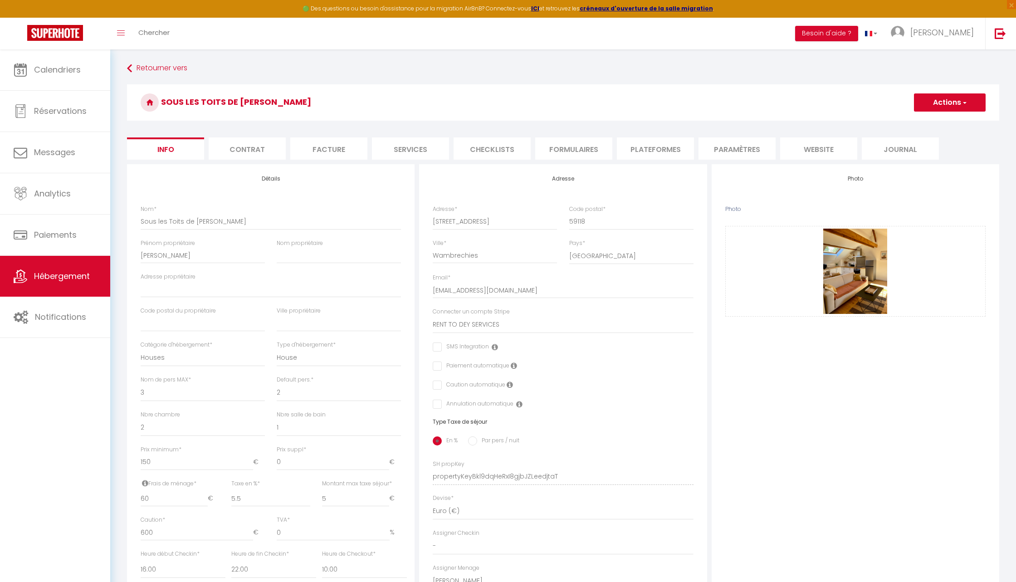
click at [935, 100] on button "Actions" at bounding box center [950, 102] width 72 height 18
click at [934, 117] on link "Enregistrer" at bounding box center [936, 123] width 97 height 12
click at [970, 78] on div "Retourner vers Sous les Toits de Wambrechies Actions Enregistrer Dupliquer Supp…" at bounding box center [563, 418] width 884 height 716
click at [929, 104] on button "Actions" at bounding box center [950, 102] width 72 height 18
click at [921, 122] on input "Enregistrer" at bounding box center [914, 122] width 34 height 9
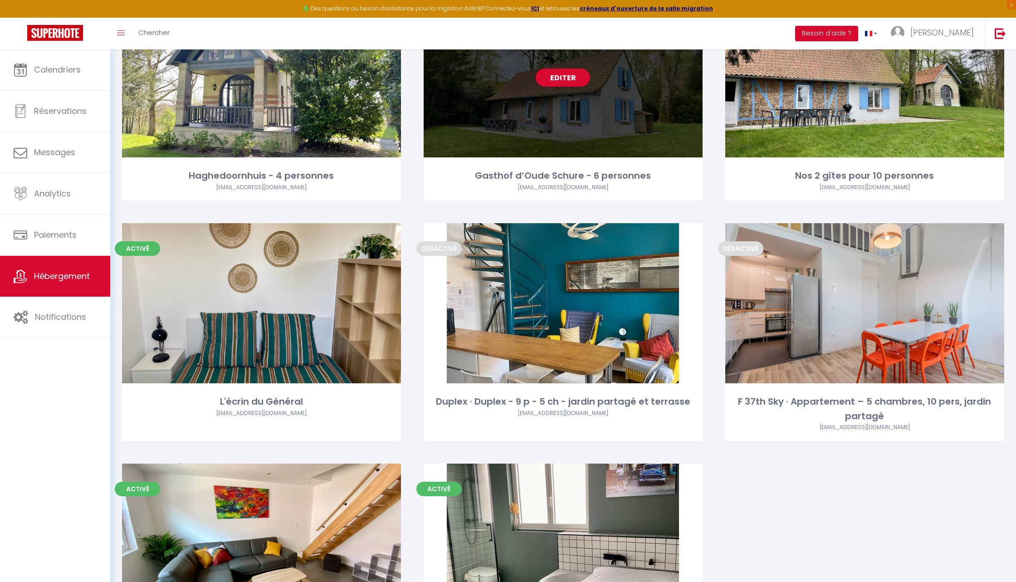
scroll to position [463, 0]
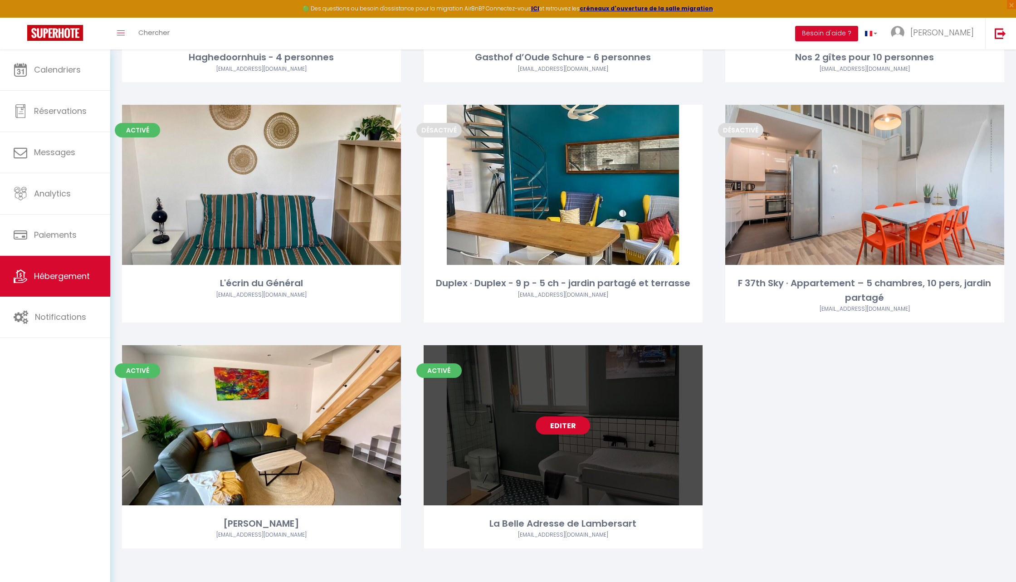
click at [564, 424] on link "Editer" at bounding box center [563, 425] width 54 height 18
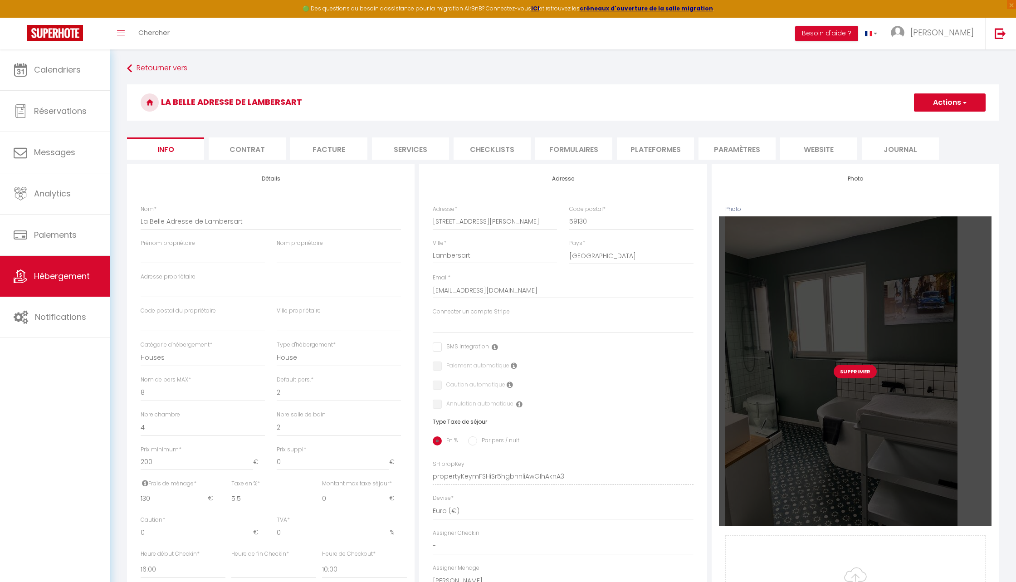
click at [853, 377] on button "Supprimer" at bounding box center [854, 372] width 43 height 14
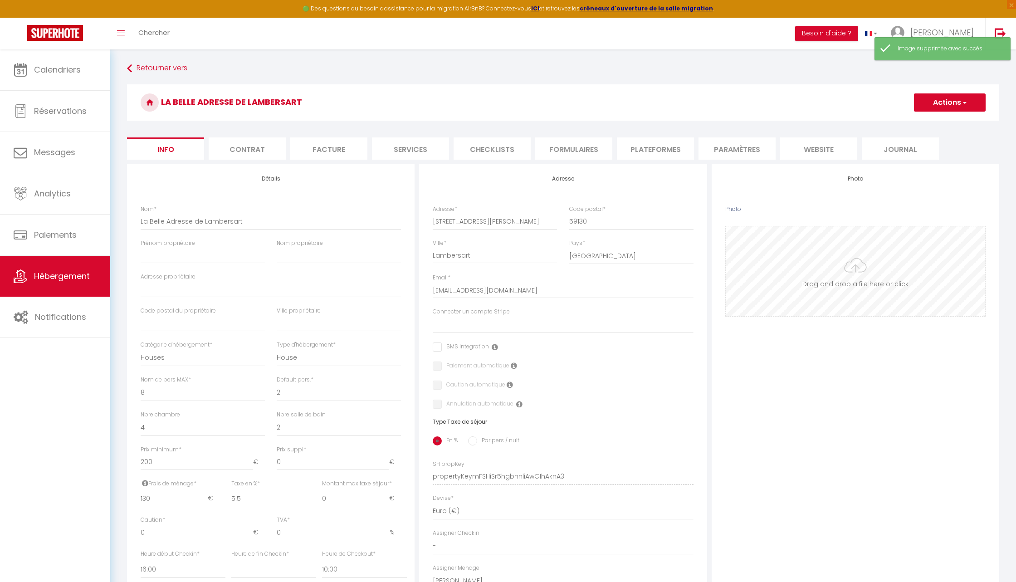
click at [850, 294] on input "Photo" at bounding box center [855, 271] width 259 height 90
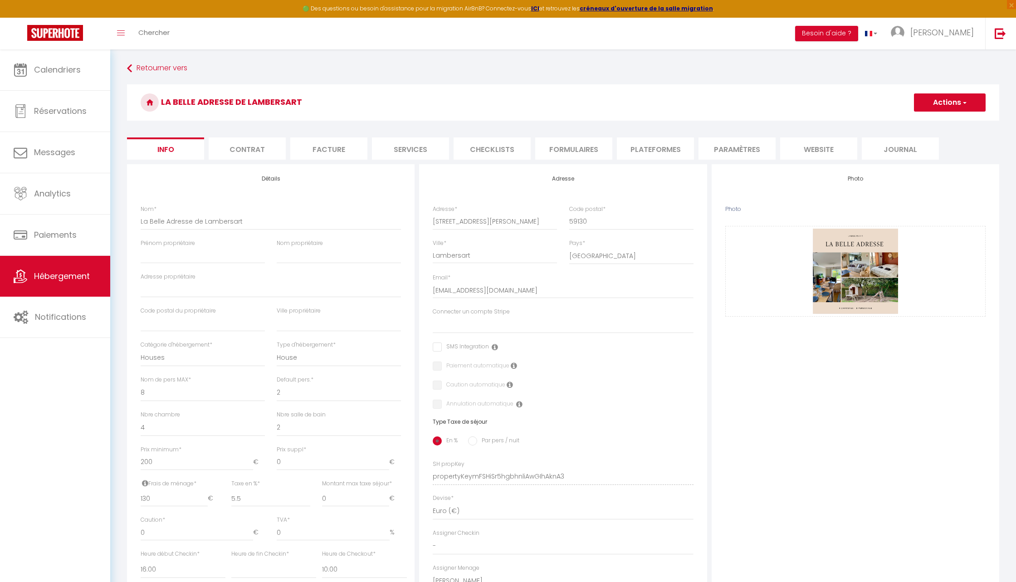
click at [930, 99] on button "Actions" at bounding box center [950, 102] width 72 height 18
click at [917, 122] on input "Enregistrer" at bounding box center [914, 122] width 34 height 9
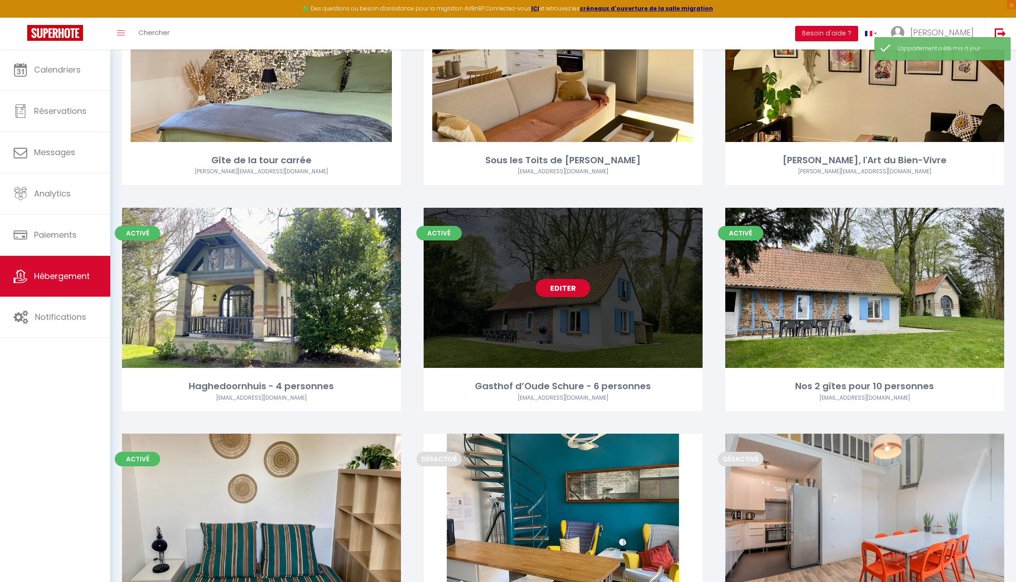
scroll to position [463, 0]
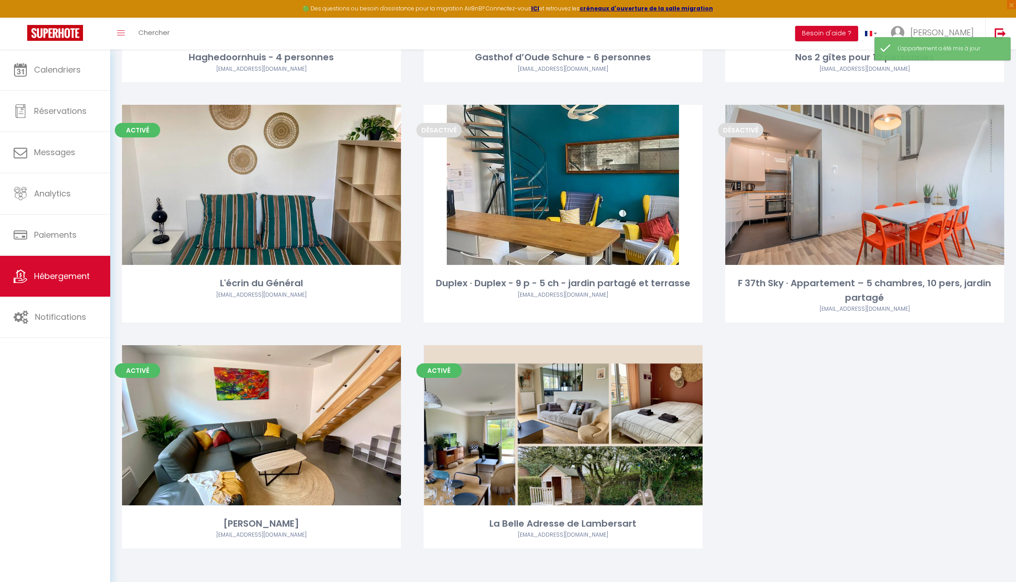
click at [743, 484] on div "Activé Editer Gîte de la tour carrée nathalie.debavelaere@orange.fr Activé Edit…" at bounding box center [563, 112] width 905 height 918
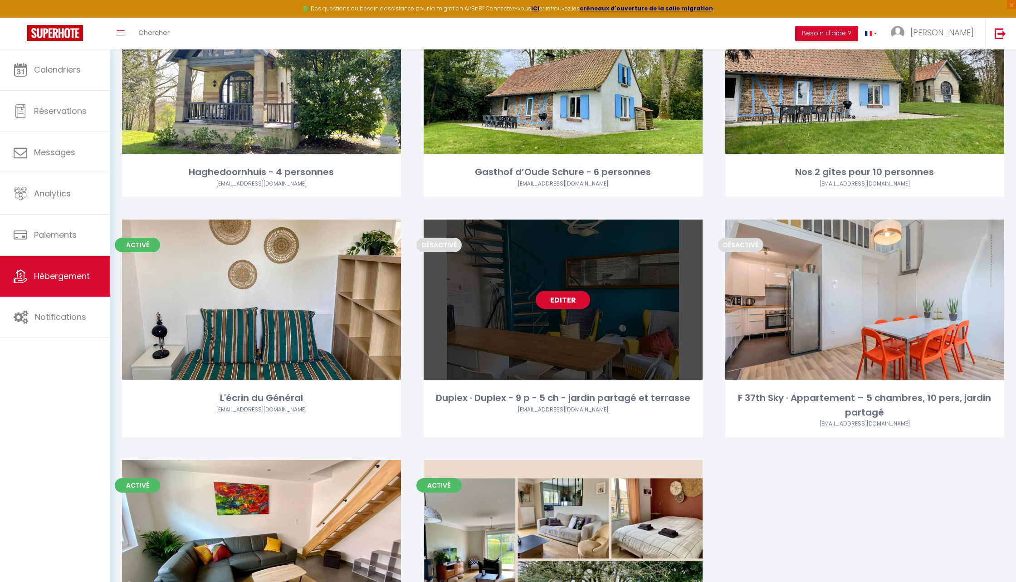
scroll to position [209, 0]
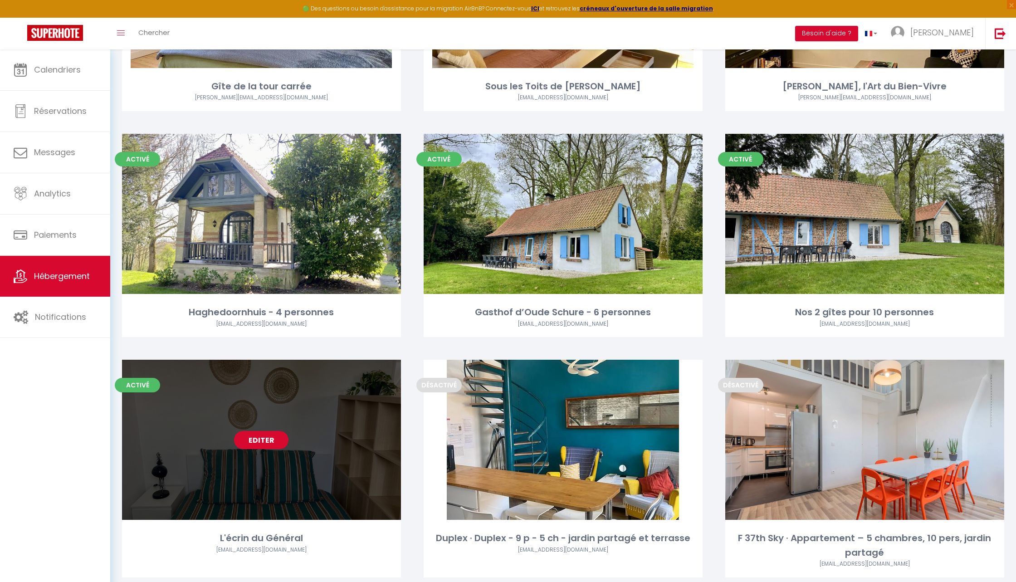
click at [261, 443] on link "Editer" at bounding box center [261, 440] width 54 height 18
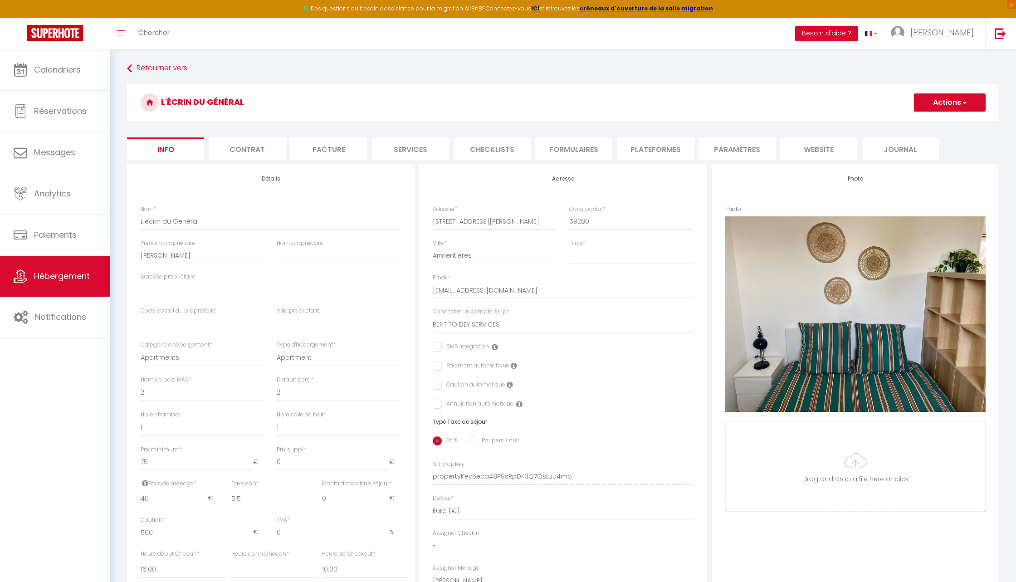
click at [649, 146] on li "Plateformes" at bounding box center [655, 148] width 77 height 22
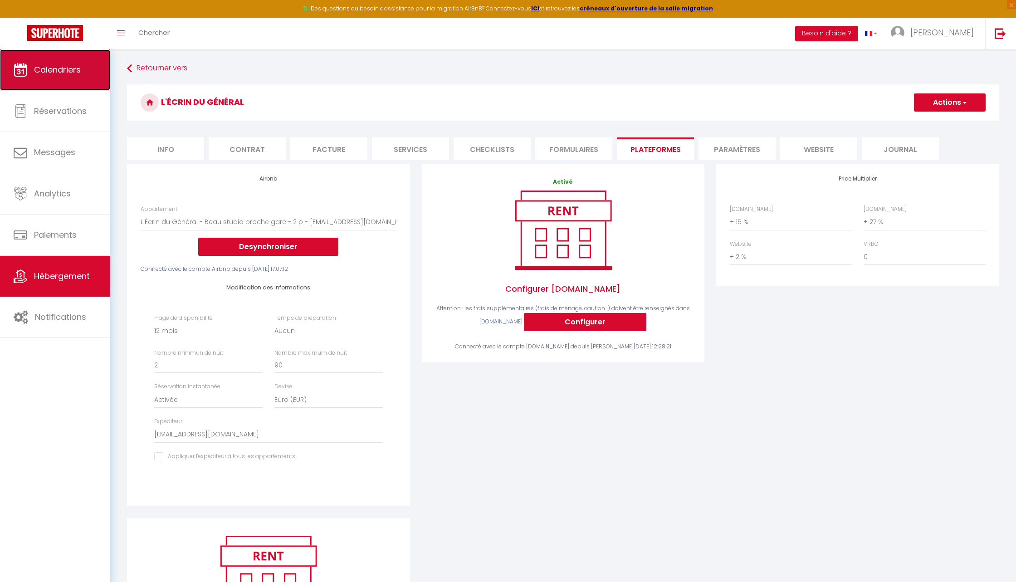
click at [74, 75] on span "Calendriers" at bounding box center [57, 69] width 47 height 11
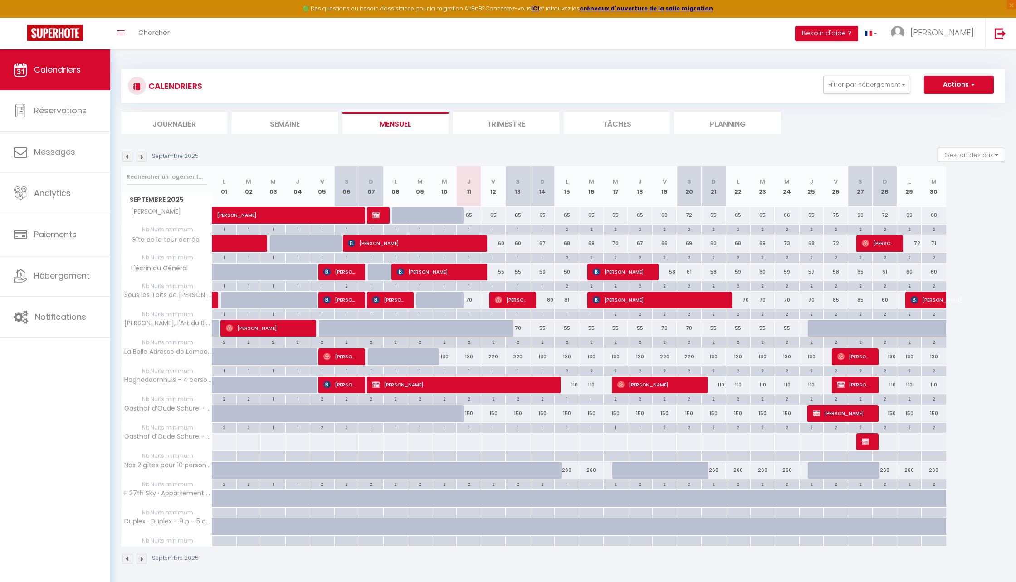
click at [140, 160] on img at bounding box center [141, 157] width 10 height 10
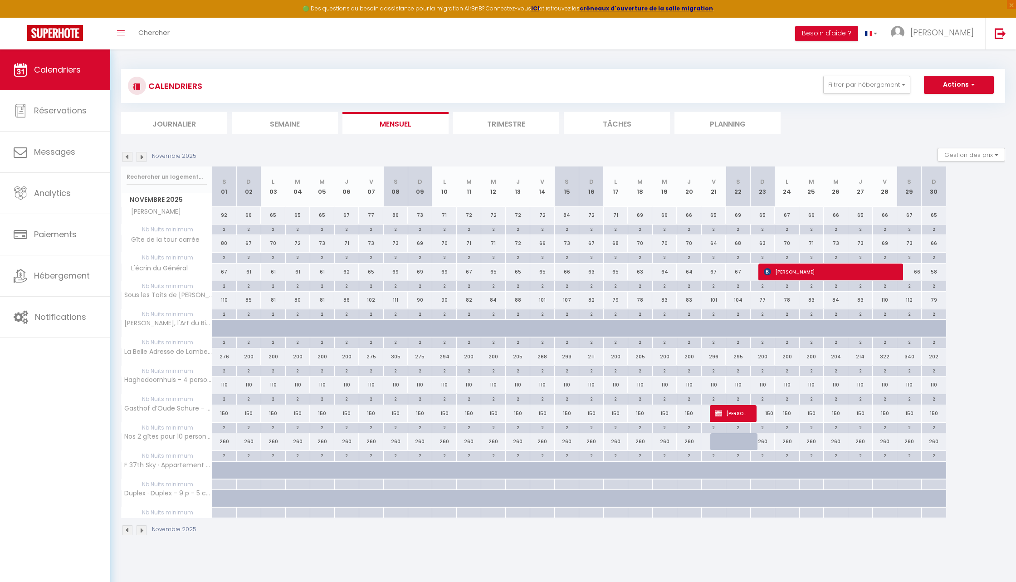
click at [140, 160] on img at bounding box center [141, 157] width 10 height 10
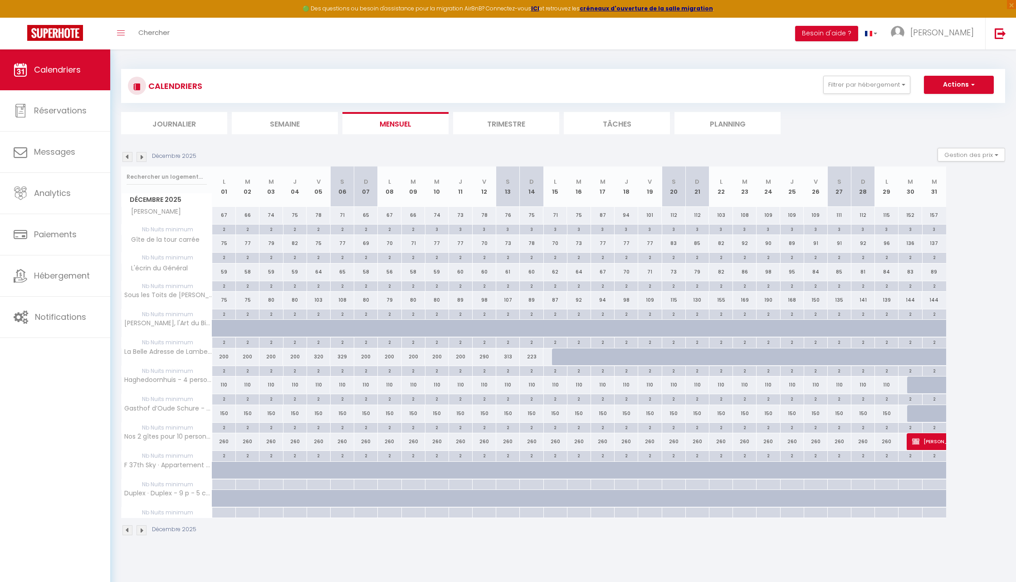
click at [140, 160] on img at bounding box center [141, 157] width 10 height 10
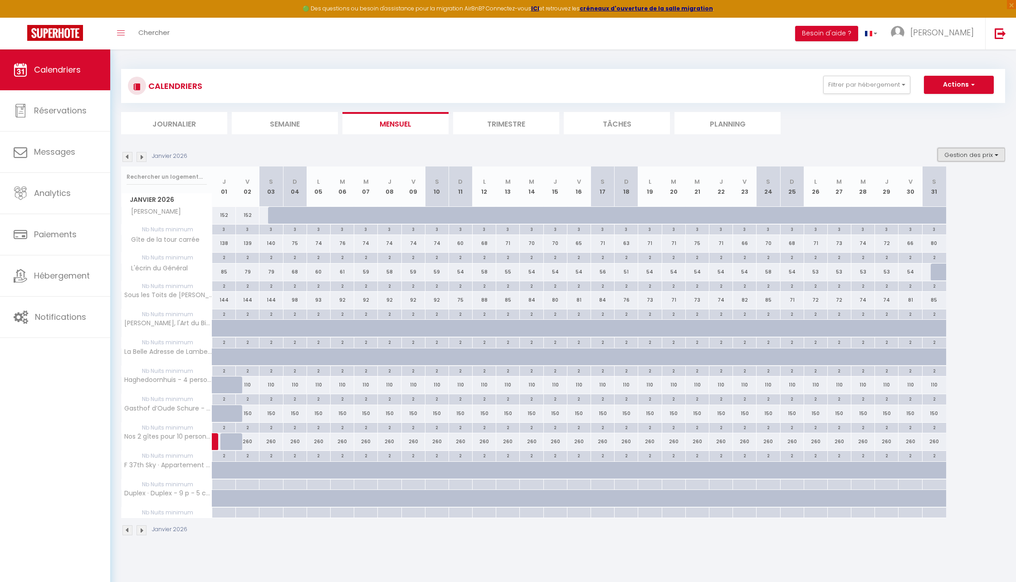
click at [980, 155] on button "Gestion des prix" at bounding box center [971, 155] width 68 height 14
click at [930, 182] on input "Nb Nuits minimum" at bounding box center [964, 182] width 82 height 9
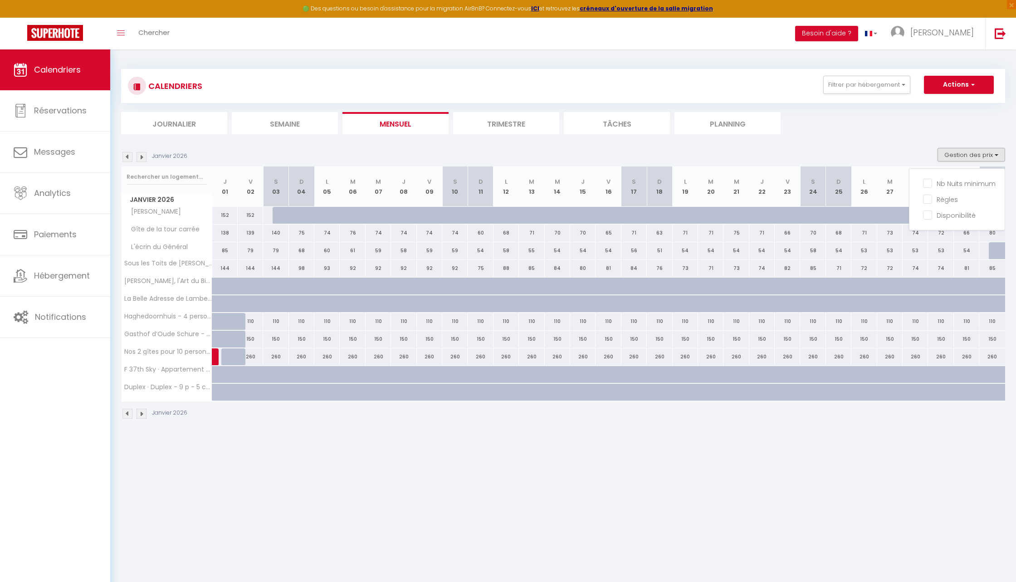
click at [140, 157] on img at bounding box center [141, 157] width 10 height 10
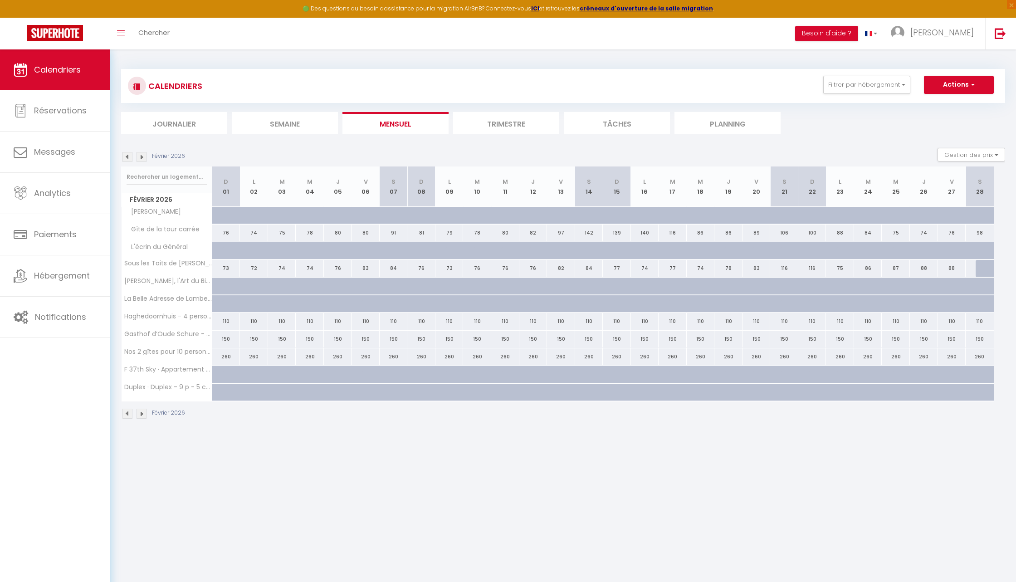
click at [127, 159] on img at bounding box center [127, 157] width 10 height 10
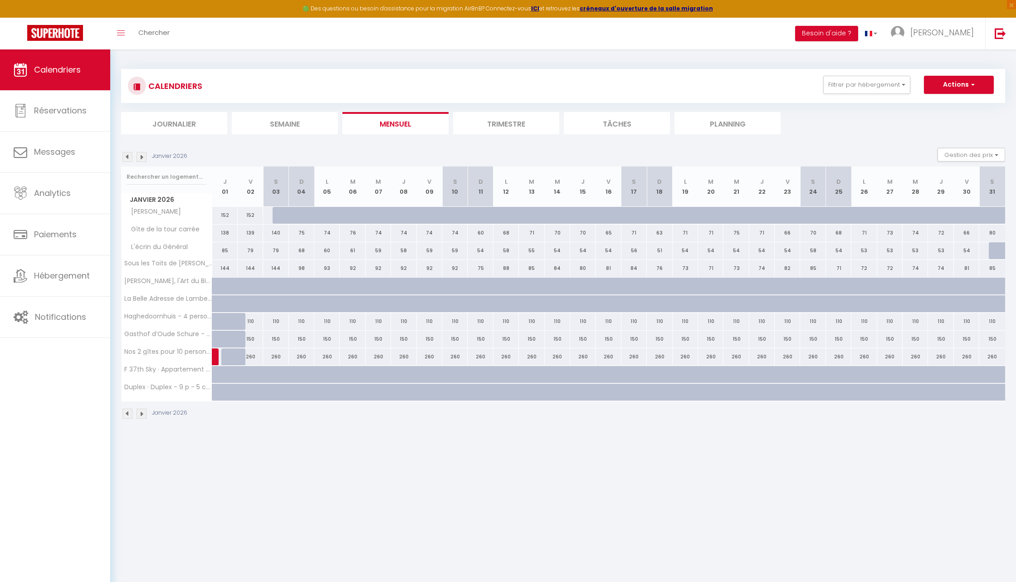
click at [991, 248] on div at bounding box center [1002, 250] width 26 height 17
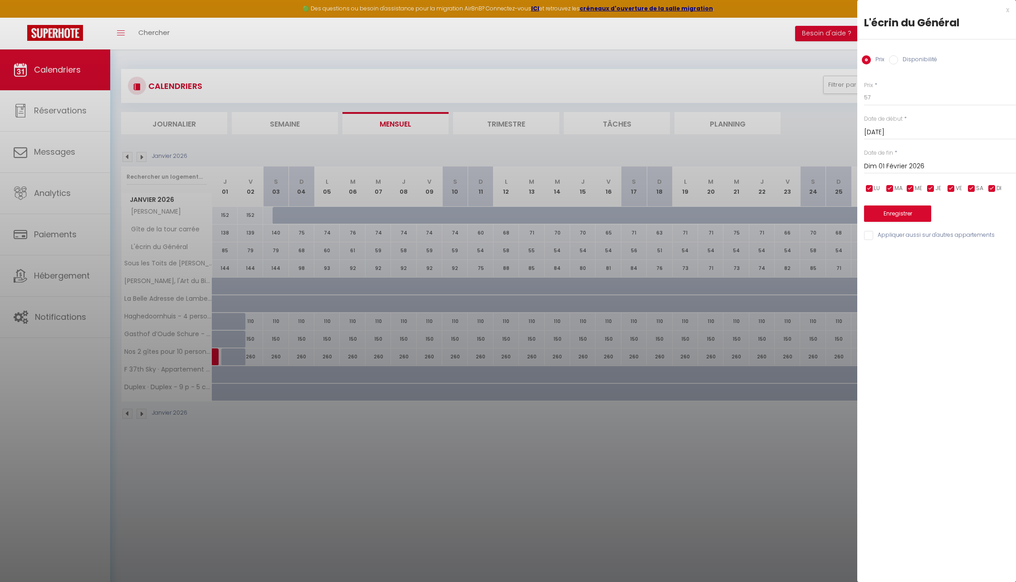
click at [895, 165] on input "Dim 01 Février 2026" at bounding box center [940, 167] width 152 height 12
click at [990, 184] on span ">" at bounding box center [989, 182] width 19 height 18
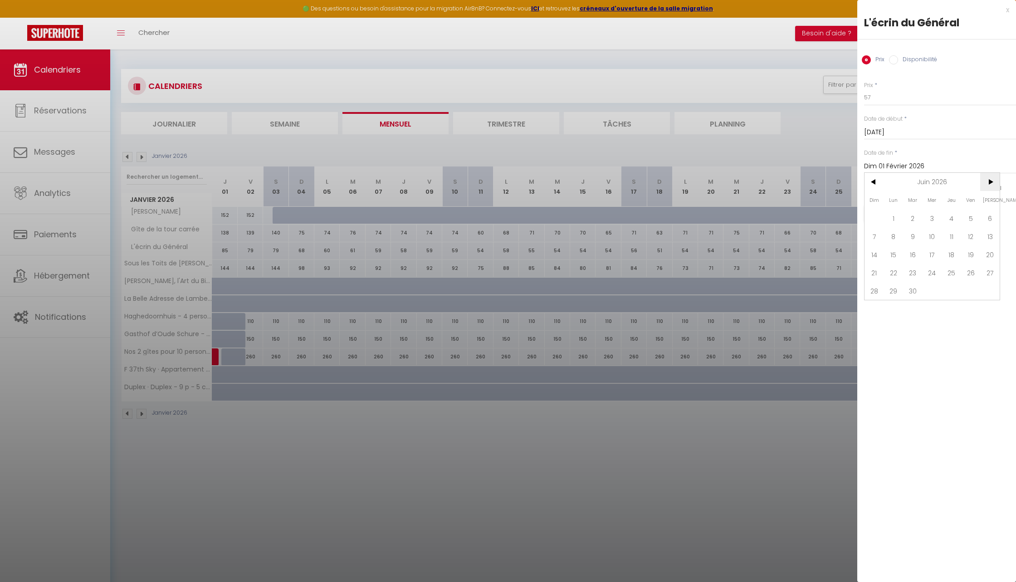
click at [990, 184] on span ">" at bounding box center [989, 182] width 19 height 18
click at [988, 290] on span "31" at bounding box center [989, 291] width 19 height 18
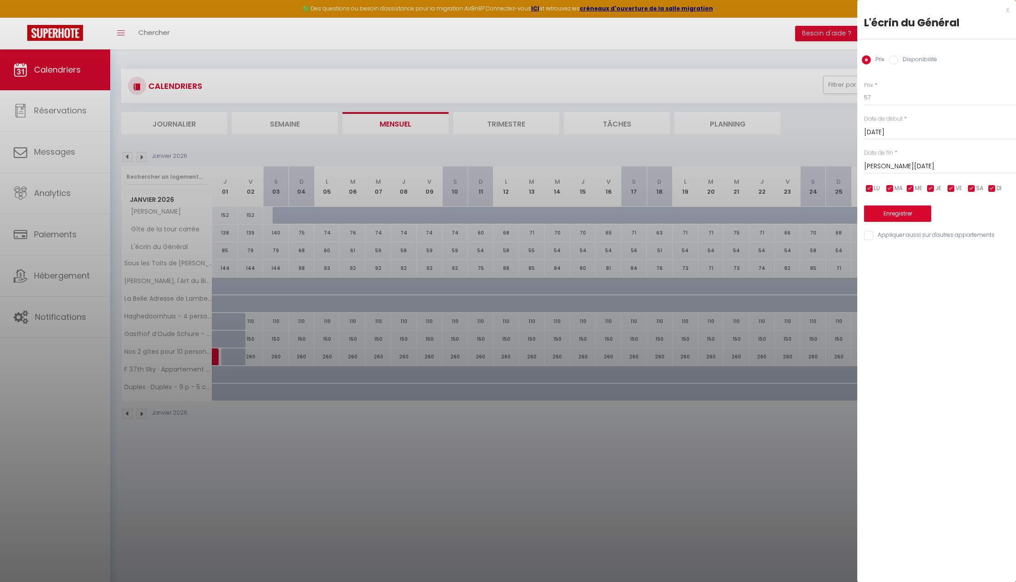
click at [912, 53] on div "Prix Disponibilité" at bounding box center [936, 54] width 159 height 30
click at [912, 56] on label "Disponibilité" at bounding box center [917, 60] width 39 height 10
click at [898, 56] on input "Disponibilité" at bounding box center [893, 59] width 9 height 9
click at [885, 131] on input "Sam 31 Janvier 2026" at bounding box center [940, 133] width 152 height 12
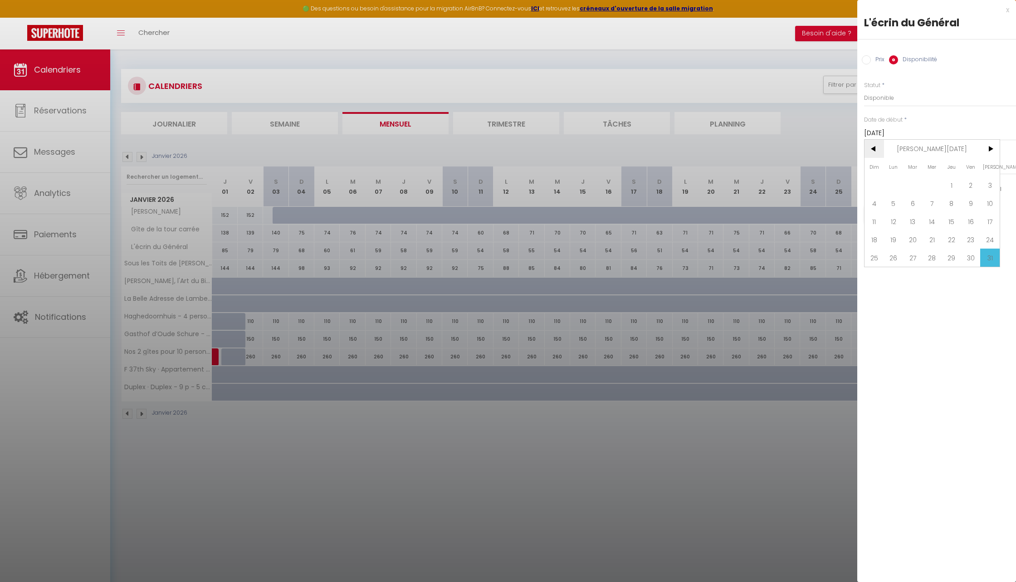
click at [877, 148] on span "<" at bounding box center [873, 149] width 19 height 18
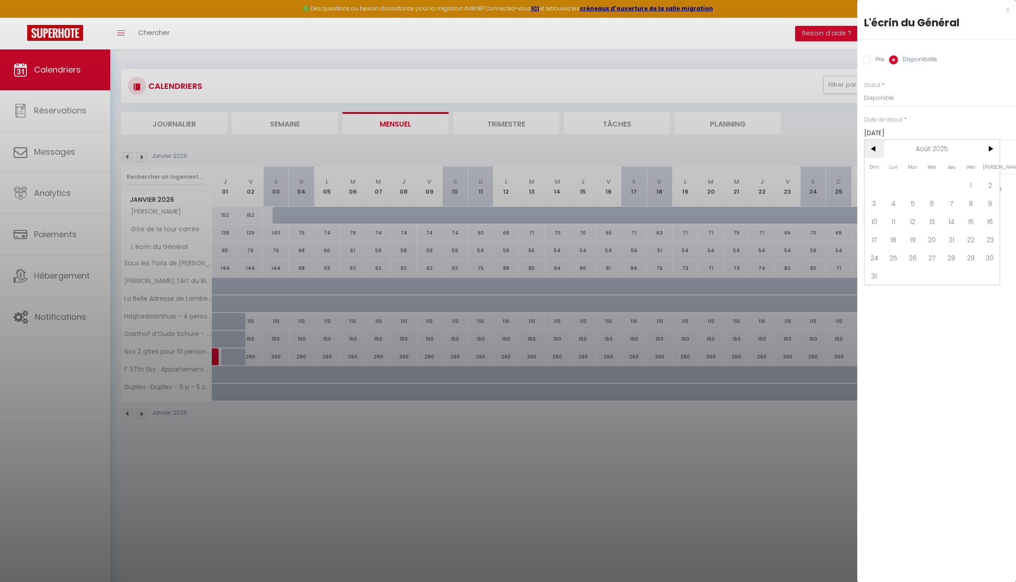
click at [877, 148] on span "<" at bounding box center [873, 149] width 19 height 18
click at [993, 150] on span ">" at bounding box center [989, 149] width 19 height 18
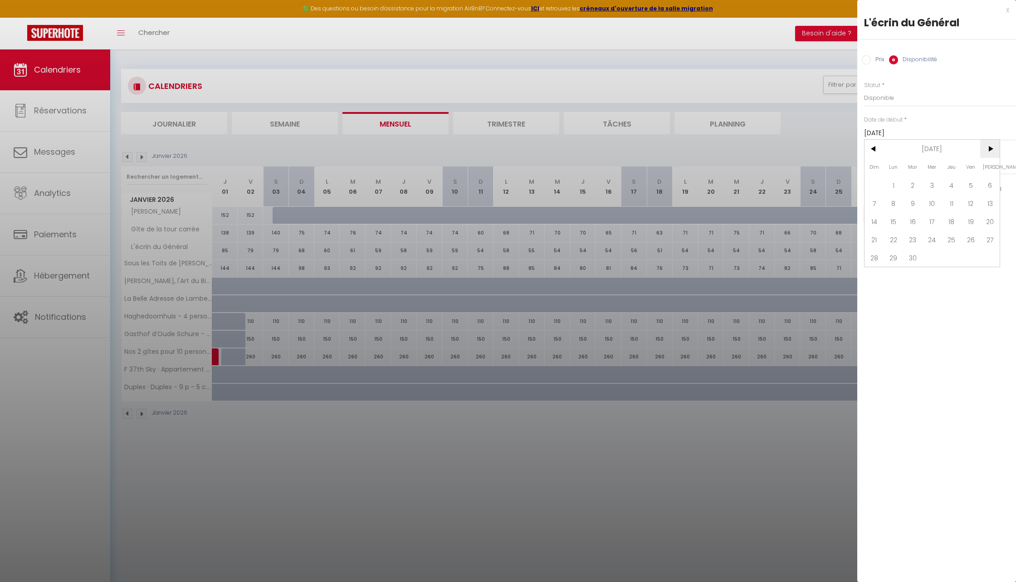
click at [993, 150] on span ">" at bounding box center [989, 149] width 19 height 18
click at [996, 260] on span "31" at bounding box center [989, 257] width 19 height 18
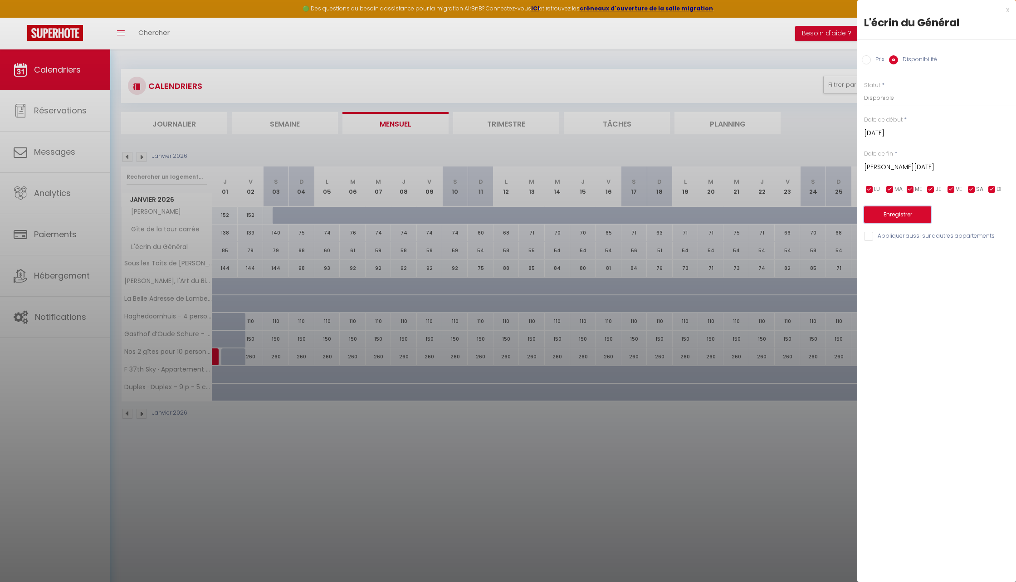
click at [891, 210] on button "Enregistrer" at bounding box center [897, 214] width 67 height 16
